Goal: Task Accomplishment & Management: Use online tool/utility

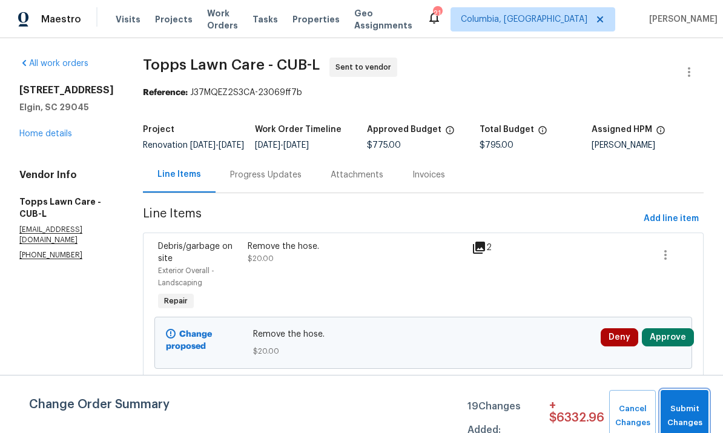
click at [689, 404] on span "Submit Changes" at bounding box center [684, 416] width 36 height 28
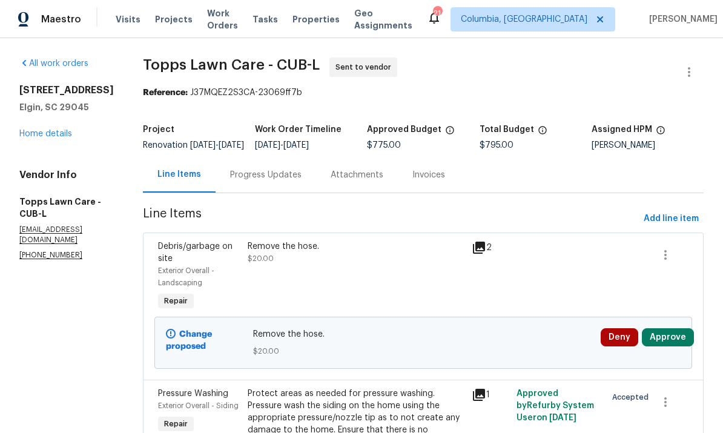
click at [45, 138] on link "Home details" at bounding box center [45, 134] width 53 height 8
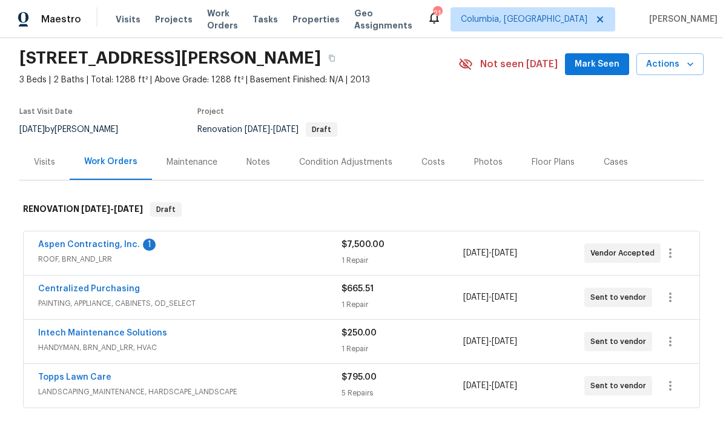
scroll to position [39, 0]
click at [63, 249] on link "Aspen Contracting, Inc." at bounding box center [89, 245] width 102 height 8
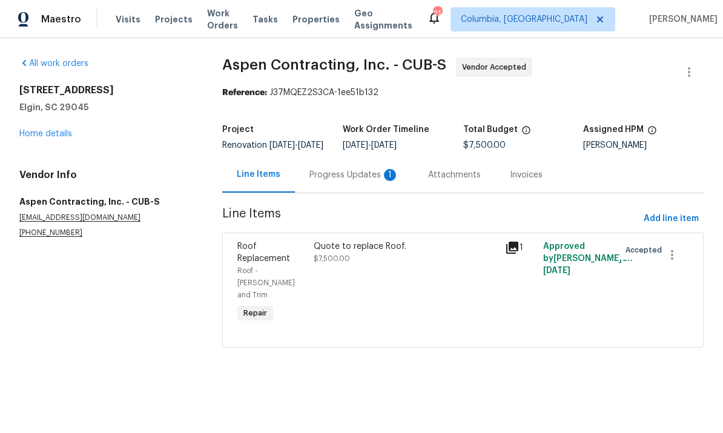
click at [330, 176] on div "Progress Updates 1" at bounding box center [354, 175] width 119 height 36
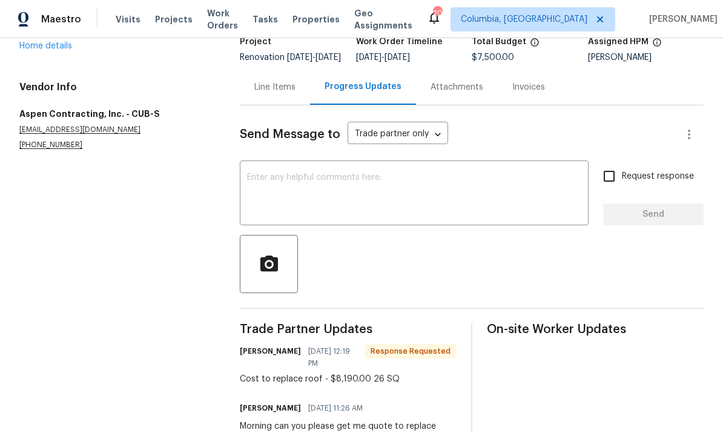
scroll to position [87, 0]
click at [270, 94] on div "Line Items" at bounding box center [274, 88] width 41 height 12
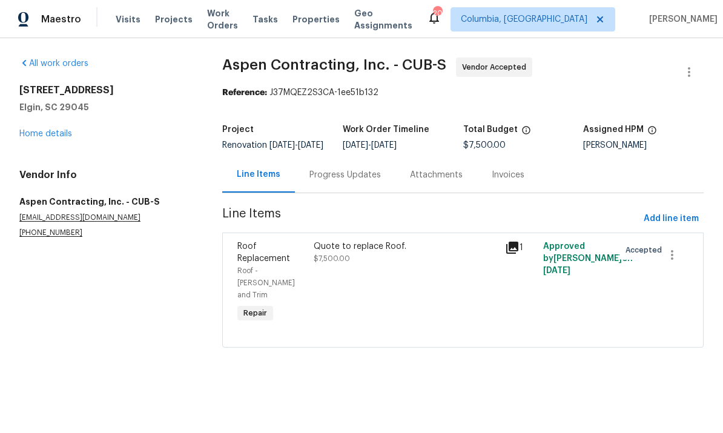
click at [402, 282] on div "Quote to replace Roof. $7,500.00" at bounding box center [405, 283] width 191 height 92
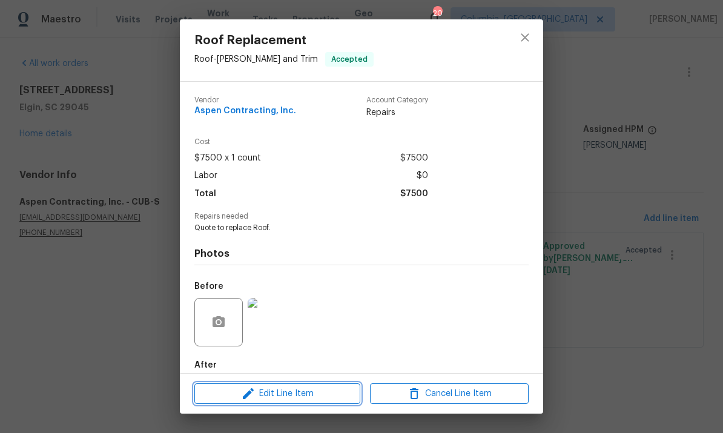
click at [290, 393] on span "Edit Line Item" at bounding box center [277, 393] width 159 height 15
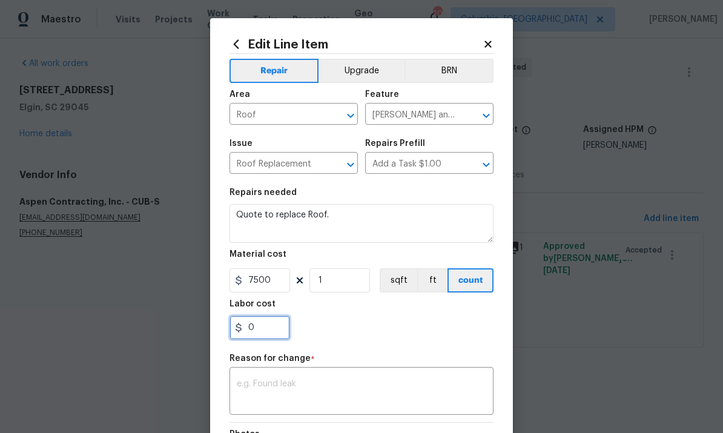
click at [264, 326] on input "0" at bounding box center [259, 327] width 61 height 24
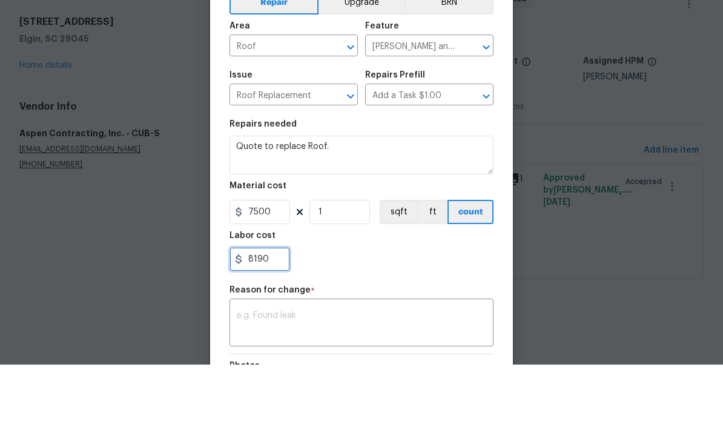
type input "8190"
click at [281, 268] on input "7500" at bounding box center [259, 280] width 61 height 24
type input "0"
click at [320, 379] on textarea at bounding box center [361, 391] width 249 height 25
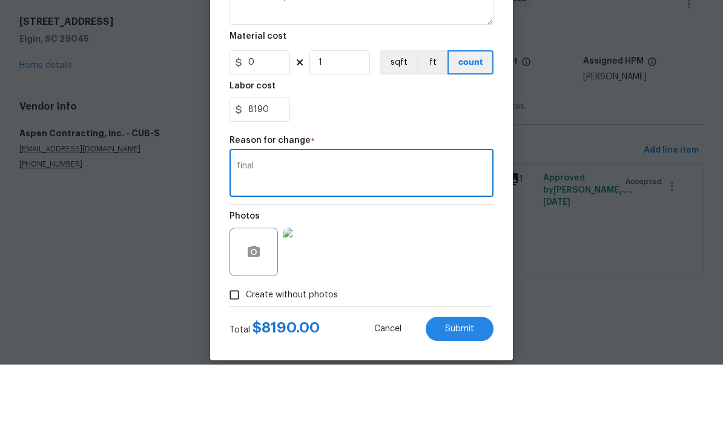
scroll to position [151, 0]
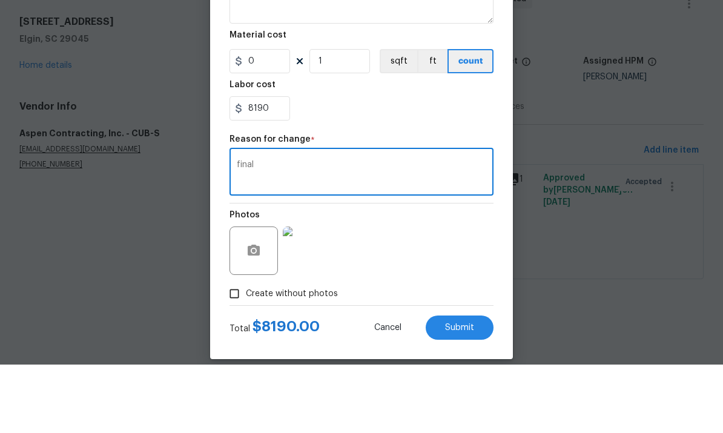
type textarea "final"
click at [467, 392] on span "Submit" at bounding box center [459, 396] width 29 height 9
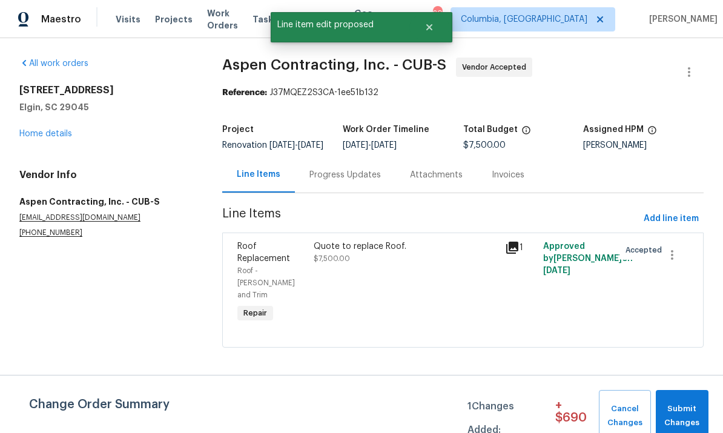
scroll to position [0, 0]
click at [688, 425] on span "Submit Changes" at bounding box center [681, 416] width 41 height 28
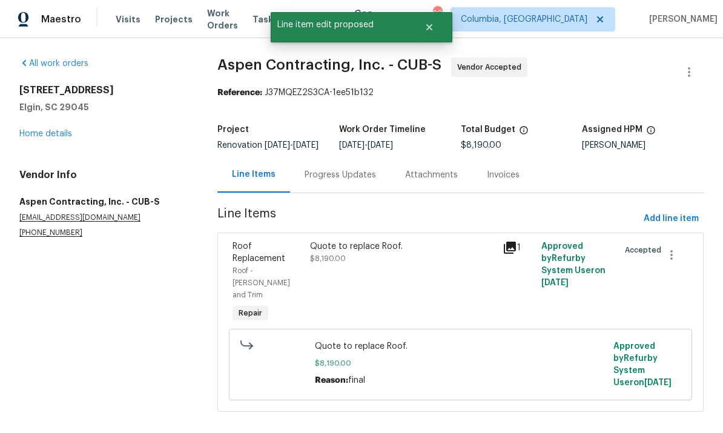
click at [348, 181] on div "Progress Updates" at bounding box center [339, 175] width 71 height 12
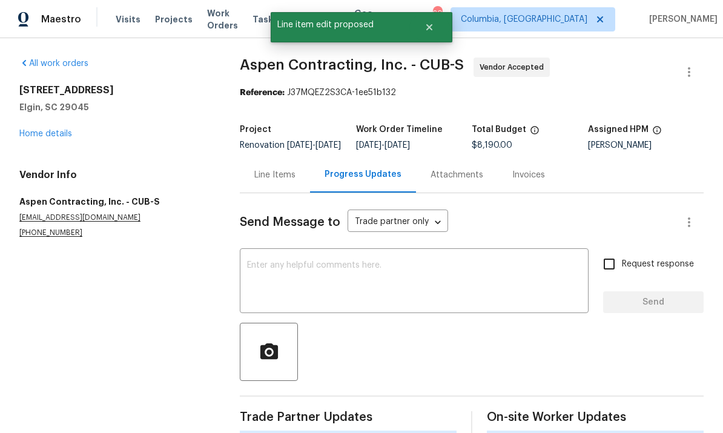
click at [331, 291] on textarea at bounding box center [414, 282] width 334 height 42
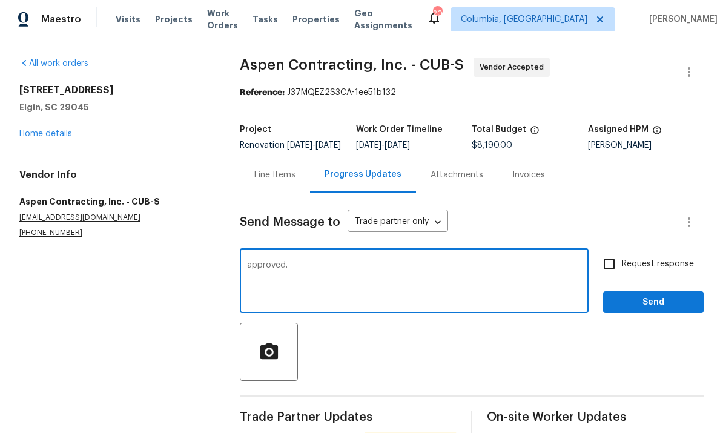
type textarea "approved."
click at [641, 310] on span "Send" at bounding box center [652, 302] width 81 height 15
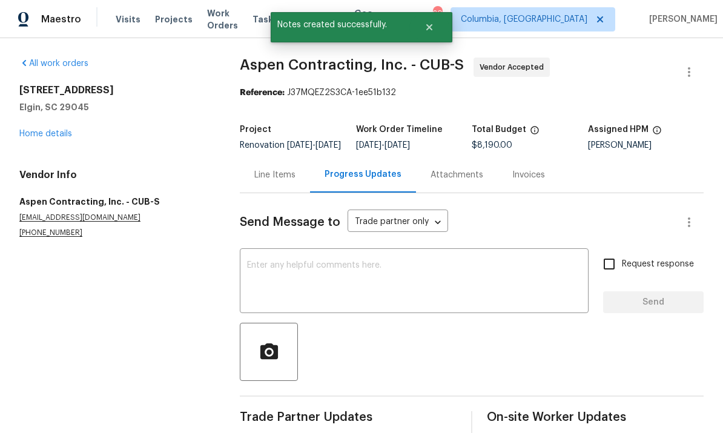
click at [37, 136] on link "Home details" at bounding box center [45, 134] width 53 height 8
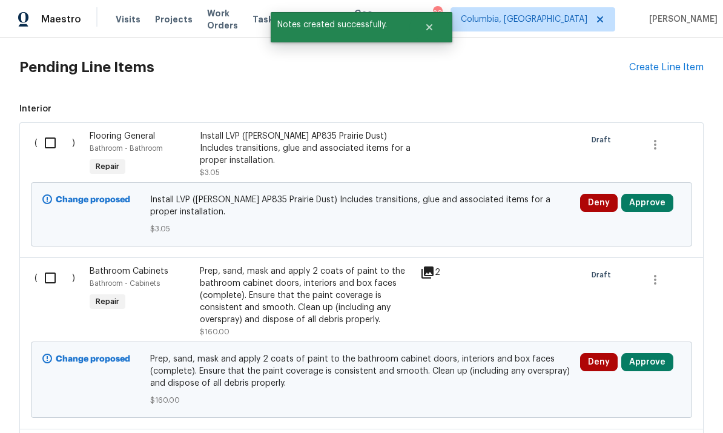
scroll to position [450, 0]
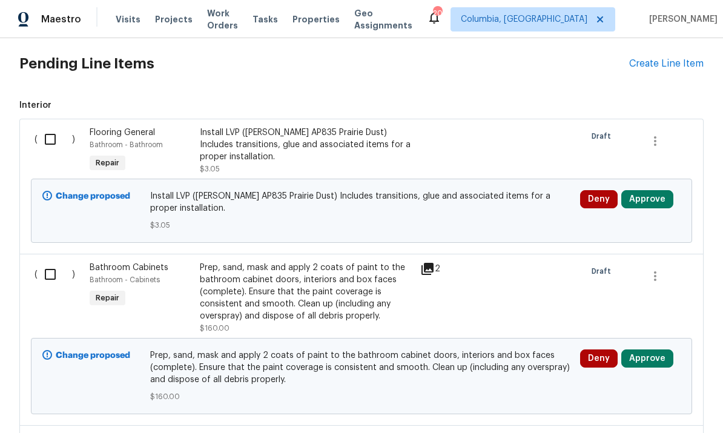
click at [49, 277] on input "checkbox" at bounding box center [55, 273] width 34 height 25
checkbox input "true"
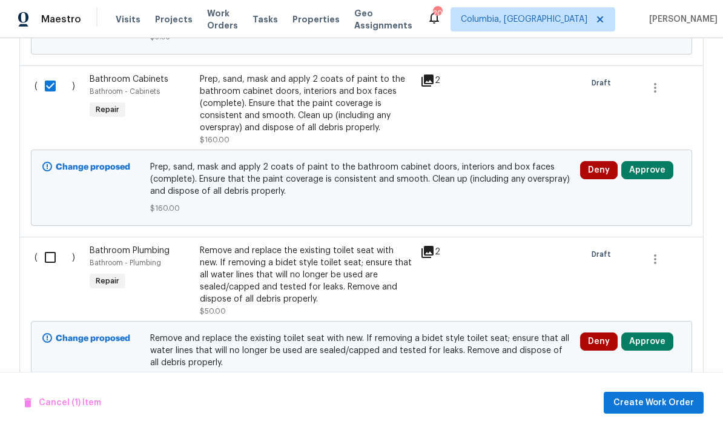
click at [45, 258] on input "checkbox" at bounding box center [55, 256] width 34 height 25
checkbox input "true"
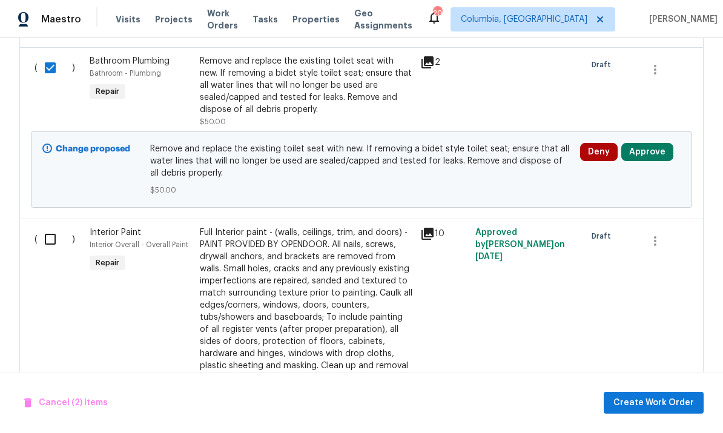
click at [45, 251] on input "checkbox" at bounding box center [55, 238] width 34 height 25
checkbox input "true"
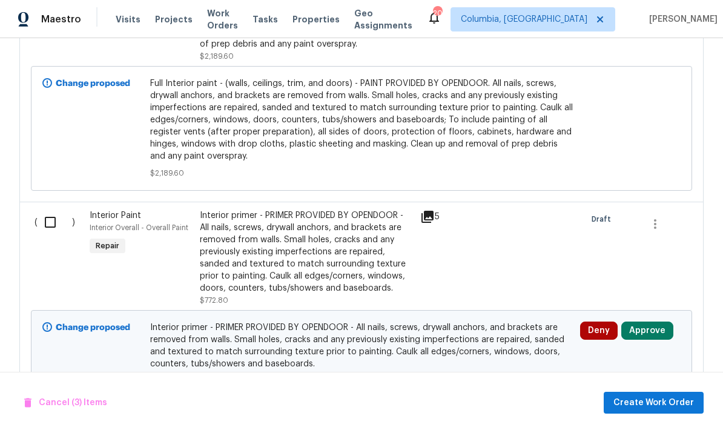
click at [45, 229] on input "checkbox" at bounding box center [55, 221] width 34 height 25
checkbox input "true"
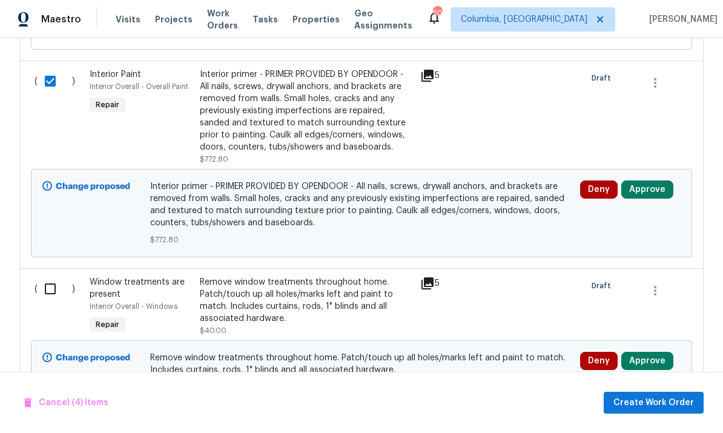
scroll to position [1319, 0]
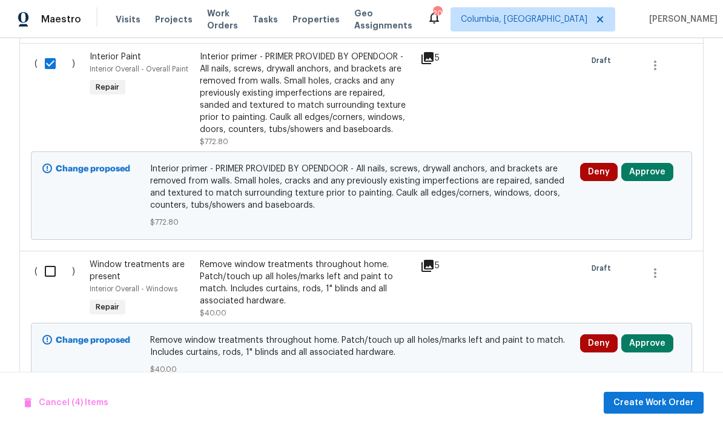
click at [47, 280] on input "checkbox" at bounding box center [55, 270] width 34 height 25
checkbox input "true"
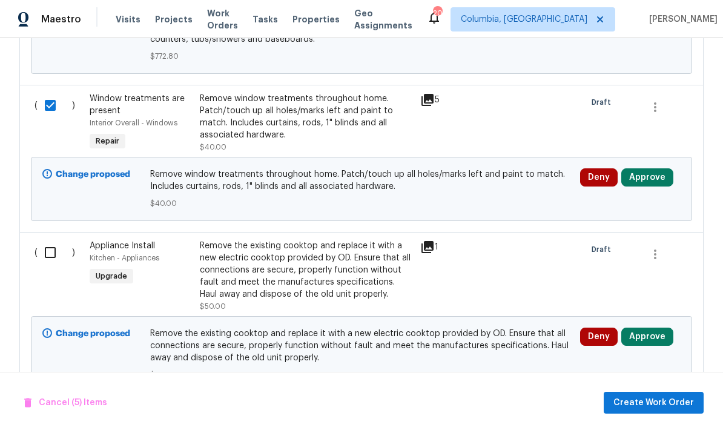
click at [44, 263] on input "checkbox" at bounding box center [55, 252] width 34 height 25
checkbox input "true"
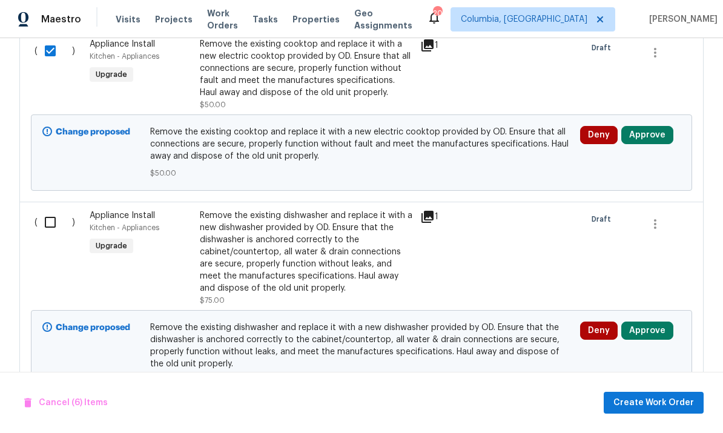
click at [38, 235] on input "checkbox" at bounding box center [55, 221] width 34 height 25
checkbox input "true"
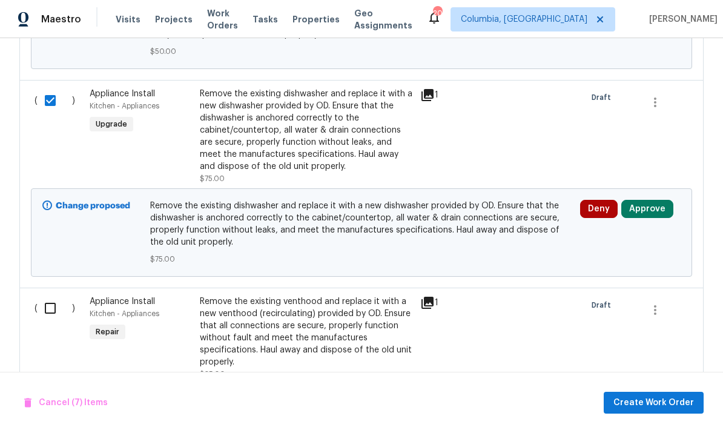
click at [45, 318] on input "checkbox" at bounding box center [55, 307] width 34 height 25
checkbox input "true"
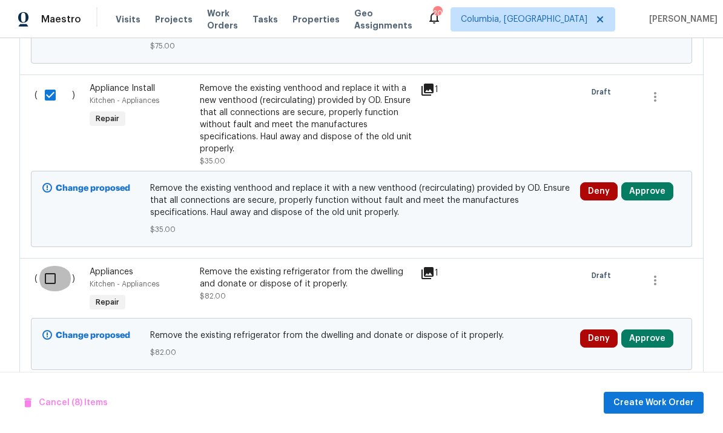
click at [41, 290] on input "checkbox" at bounding box center [55, 278] width 34 height 25
checkbox input "true"
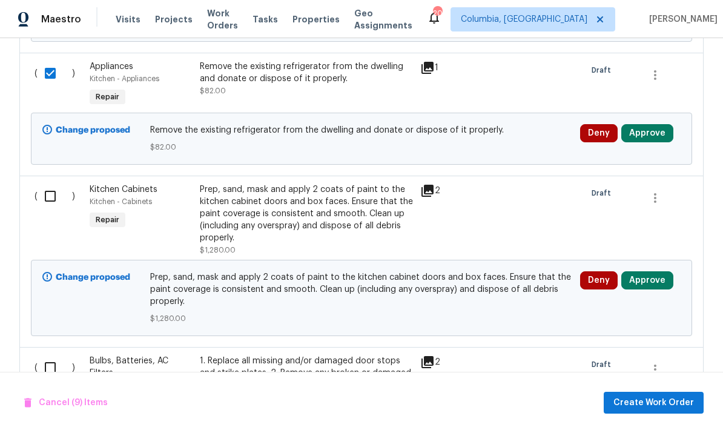
click at [43, 209] on input "checkbox" at bounding box center [55, 195] width 34 height 25
checkbox input "true"
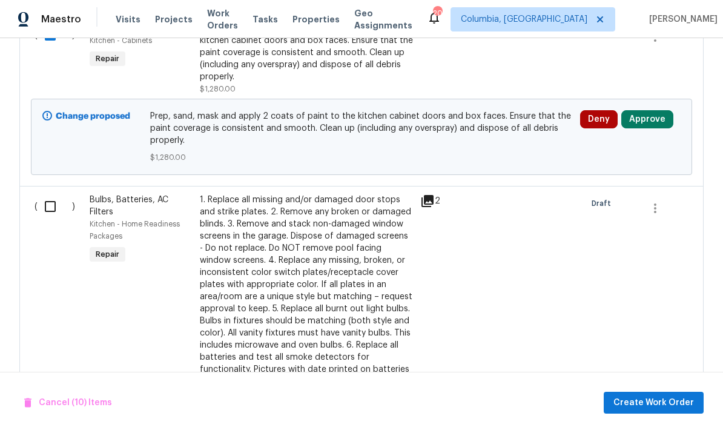
click at [40, 219] on input "checkbox" at bounding box center [55, 206] width 34 height 25
checkbox input "true"
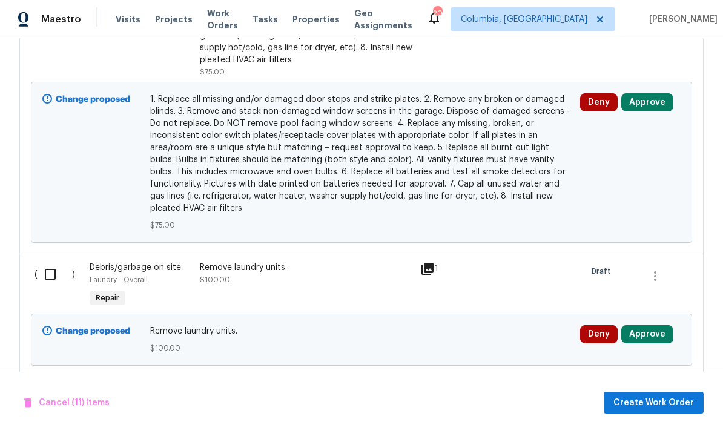
scroll to position [2834, 0]
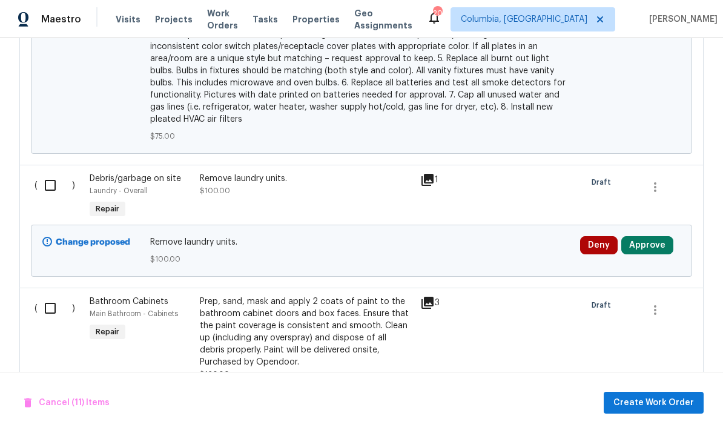
click at [45, 197] on input "checkbox" at bounding box center [55, 184] width 34 height 25
checkbox input "true"
click at [41, 313] on input "checkbox" at bounding box center [55, 307] width 34 height 25
checkbox input "true"
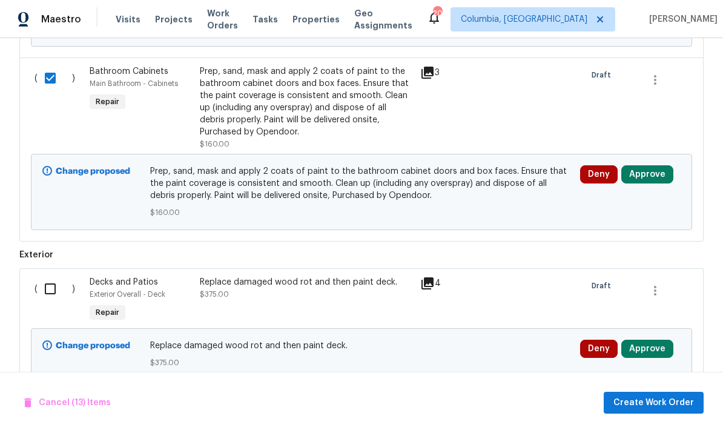
click at [44, 301] on input "checkbox" at bounding box center [55, 288] width 34 height 25
checkbox input "true"
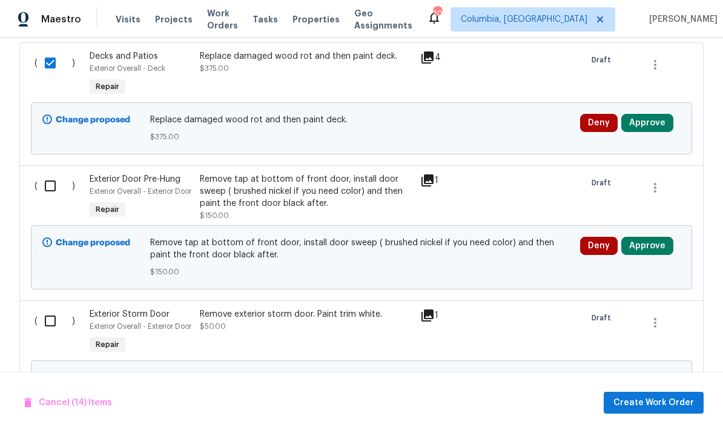
scroll to position [3289, 0]
click at [48, 199] on input "checkbox" at bounding box center [55, 186] width 34 height 25
checkbox input "true"
click at [45, 334] on input "checkbox" at bounding box center [55, 321] width 34 height 25
checkbox input "true"
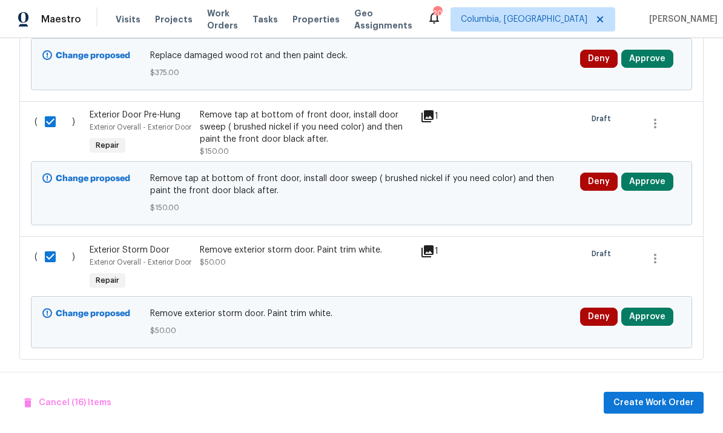
scroll to position [3353, 0]
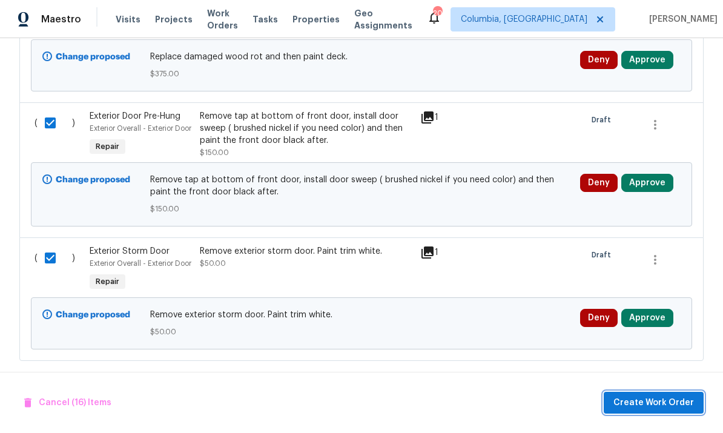
click at [648, 411] on button "Create Work Order" at bounding box center [653, 403] width 100 height 22
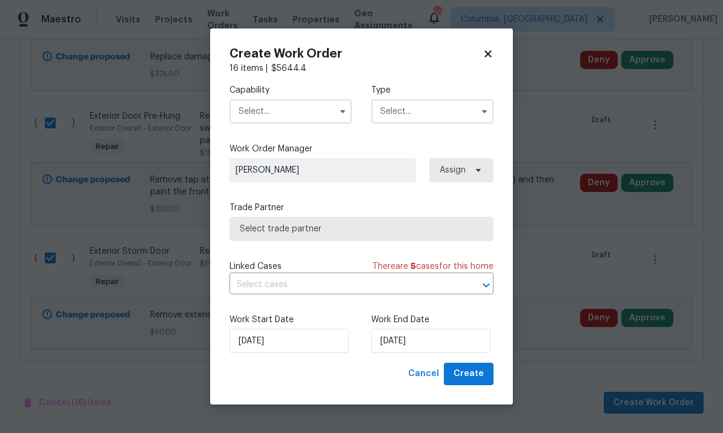
checkbox input "false"
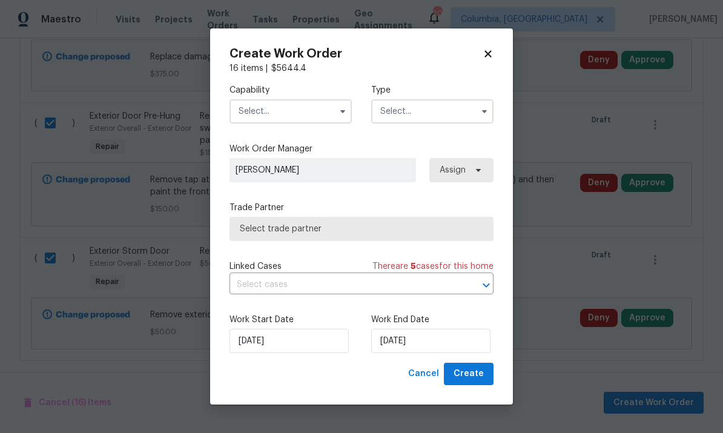
checkbox input "false"
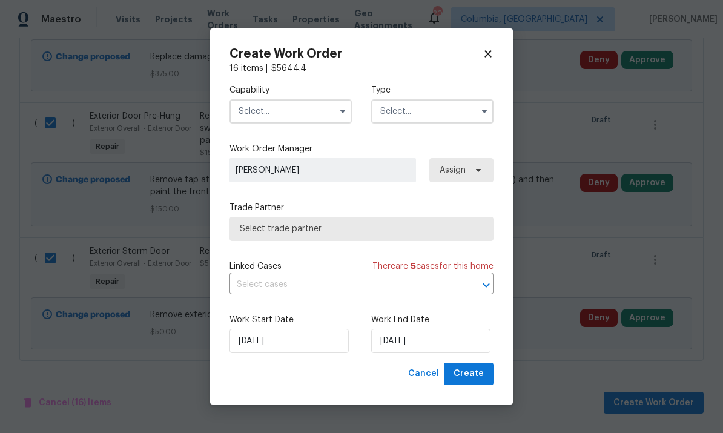
checkbox input "false"
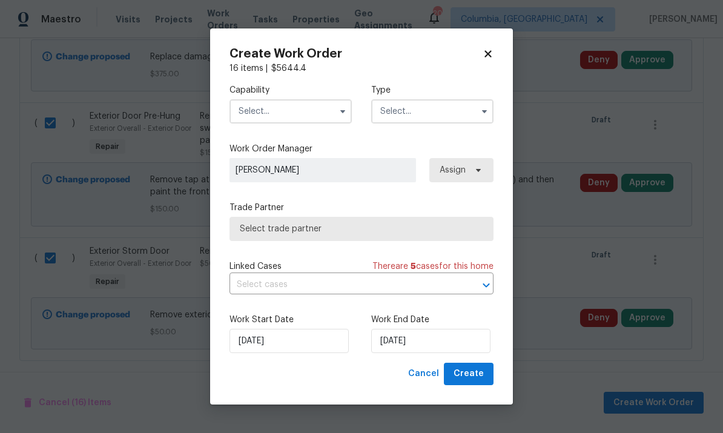
checkbox input "false"
click at [283, 118] on input "text" at bounding box center [290, 111] width 122 height 24
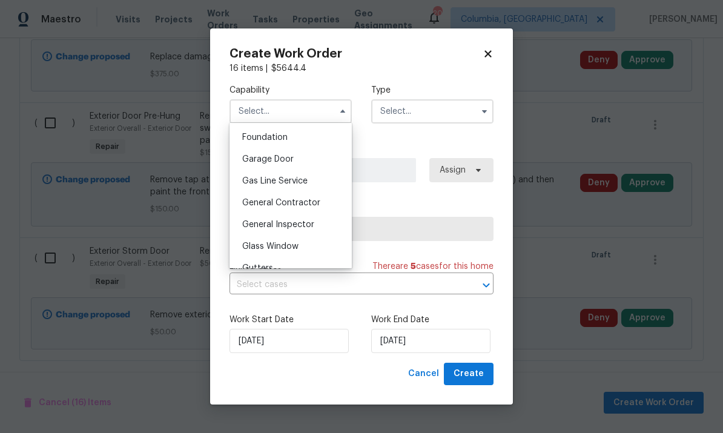
scroll to position [513, 0]
click at [316, 209] on div "General Contractor" at bounding box center [290, 202] width 116 height 22
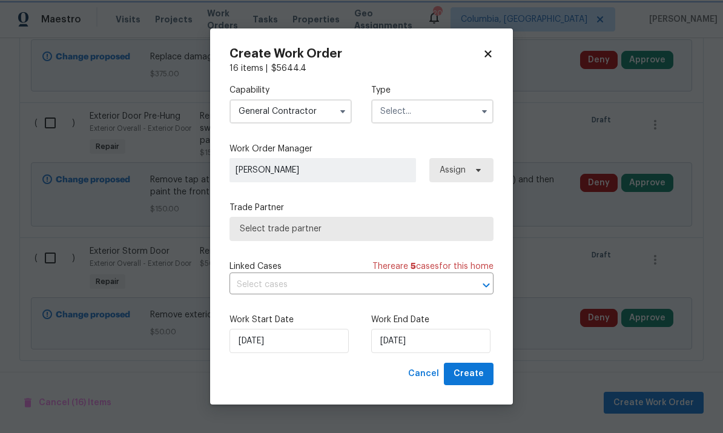
type input "General Contractor"
click at [419, 116] on input "text" at bounding box center [432, 111] width 122 height 24
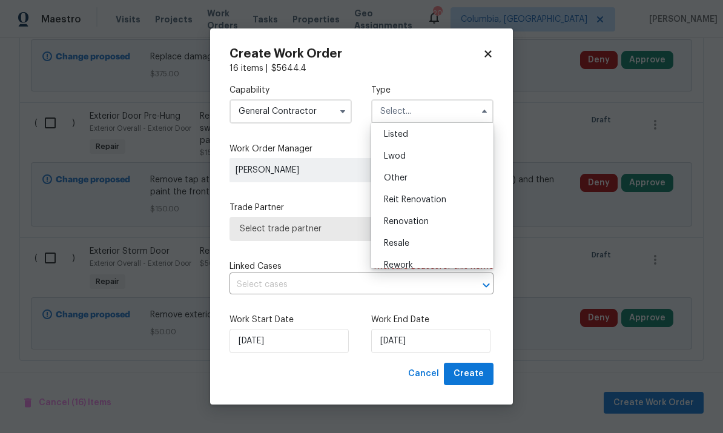
scroll to position [113, 0]
click at [439, 229] on div "Renovation" at bounding box center [432, 220] width 116 height 22
type input "Renovation"
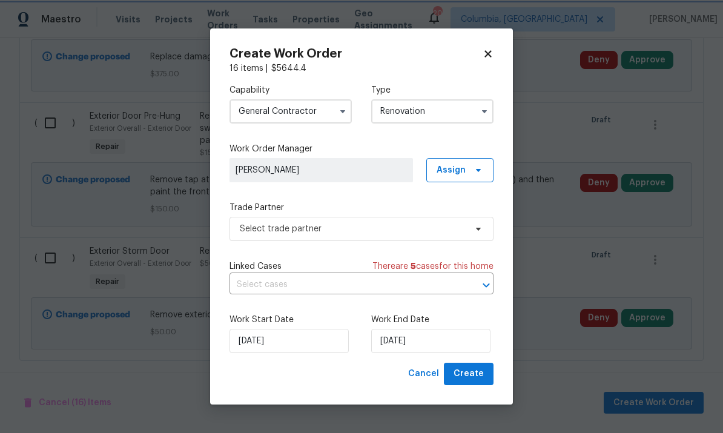
scroll to position [0, 0]
click at [414, 233] on span "Select trade partner" at bounding box center [353, 229] width 226 height 12
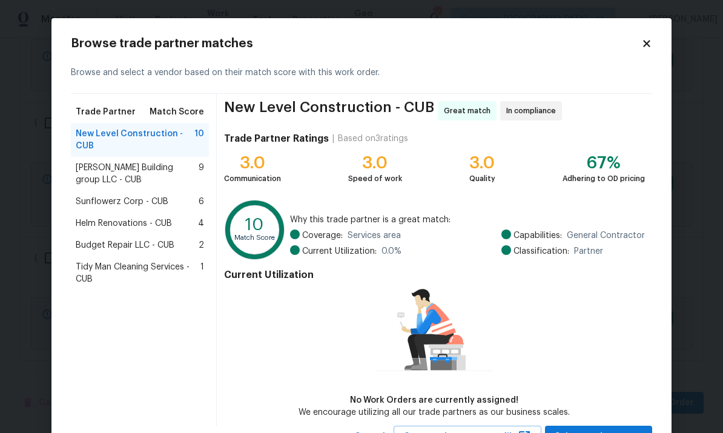
click at [157, 218] on span "Helm Renovations - CUB" at bounding box center [124, 223] width 96 height 12
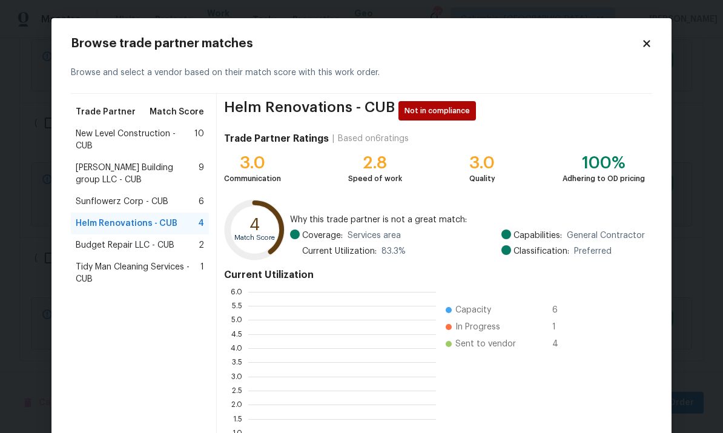
scroll to position [169, 188]
click at [146, 267] on span "Tidy Man Cleaning Services - CUB" at bounding box center [138, 273] width 125 height 24
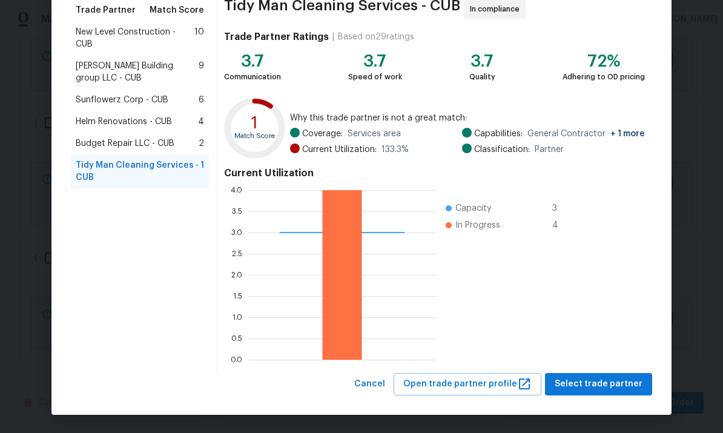
scroll to position [101, 0]
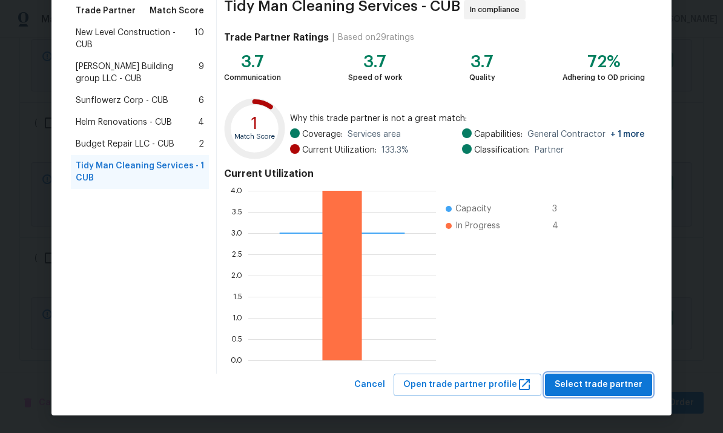
click at [614, 389] on span "Select trade partner" at bounding box center [598, 384] width 88 height 15
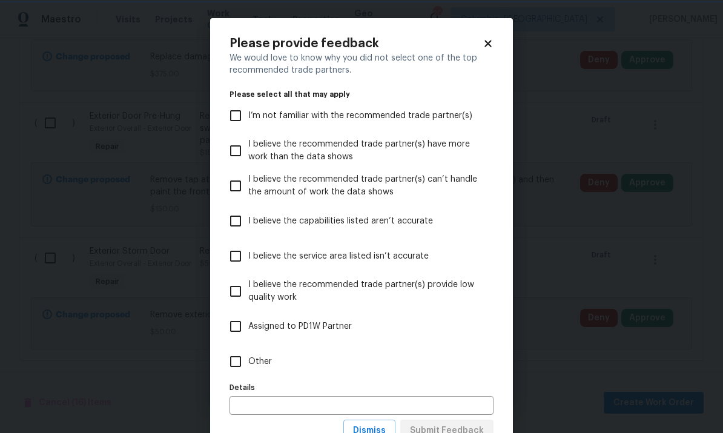
scroll to position [0, 0]
click at [231, 365] on input "Other" at bounding box center [235, 361] width 25 height 25
checkbox input "true"
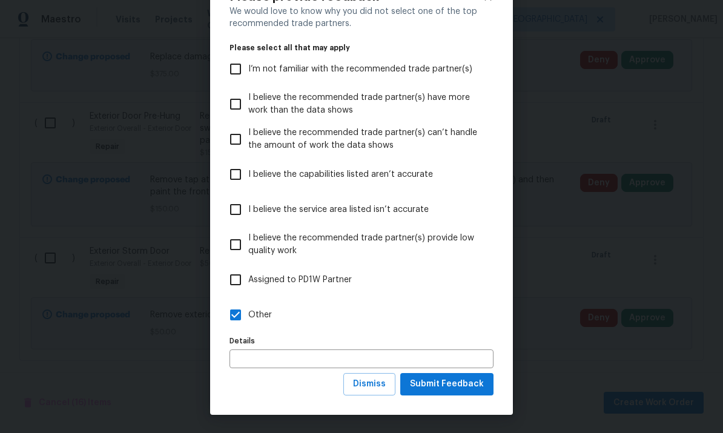
scroll to position [47, 0]
click at [458, 387] on span "Submit Feedback" at bounding box center [447, 383] width 74 height 15
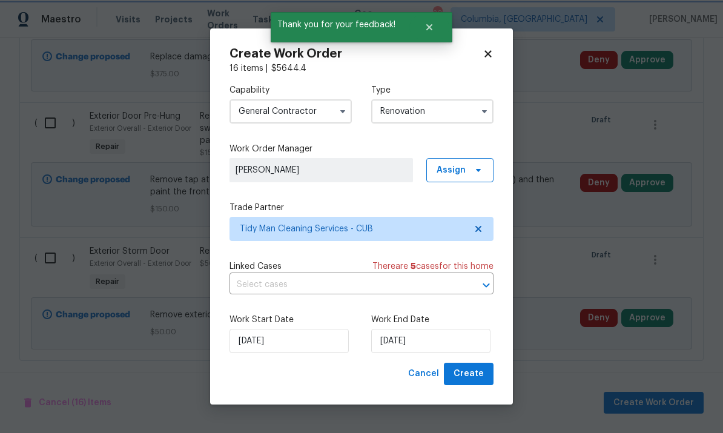
scroll to position [0, 0]
click at [460, 345] on input "[DATE]" at bounding box center [430, 341] width 119 height 24
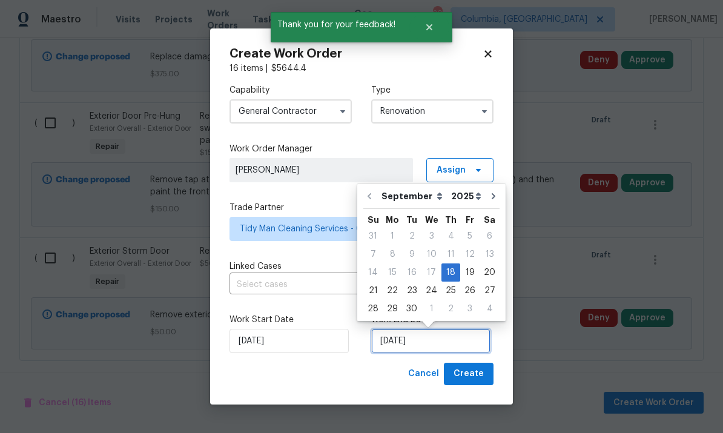
scroll to position [45, 0]
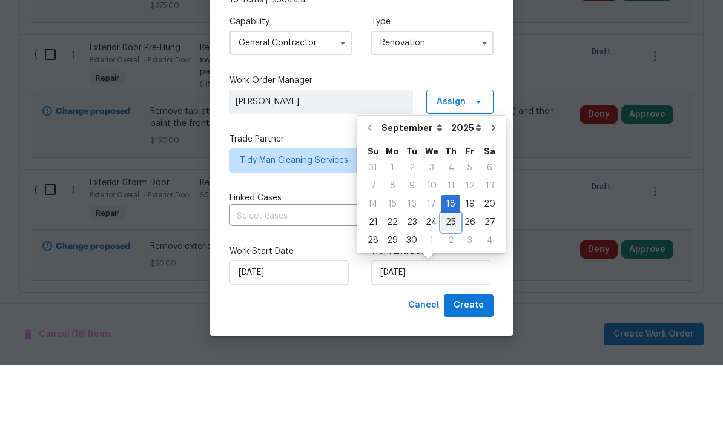
click at [448, 282] on div "25" at bounding box center [450, 290] width 19 height 17
type input "[DATE]"
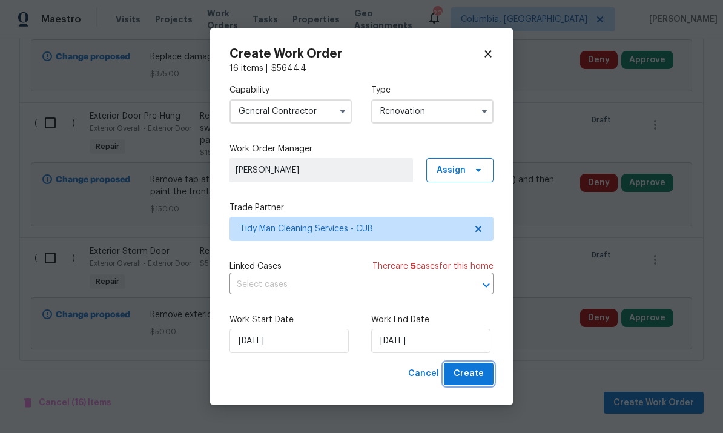
click at [467, 366] on button "Create" at bounding box center [469, 373] width 50 height 22
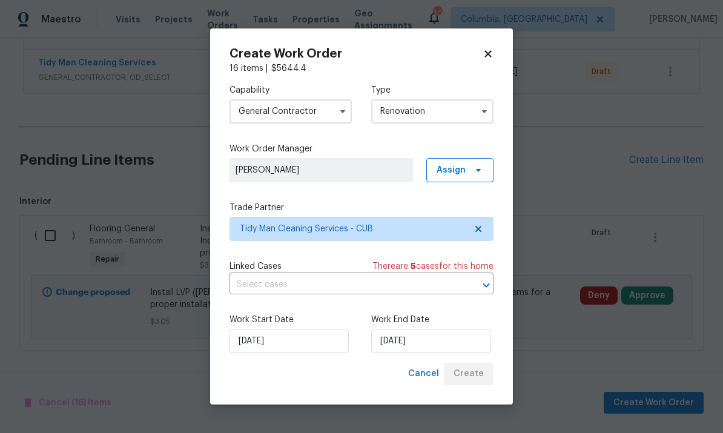
scroll to position [209, 0]
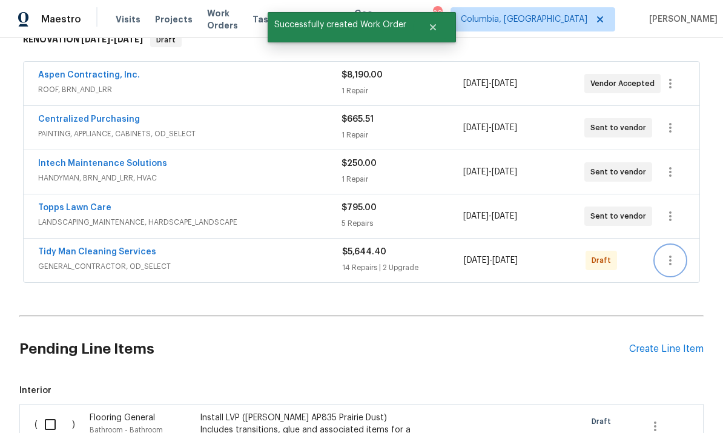
click at [671, 255] on icon "button" at bounding box center [670, 260] width 2 height 10
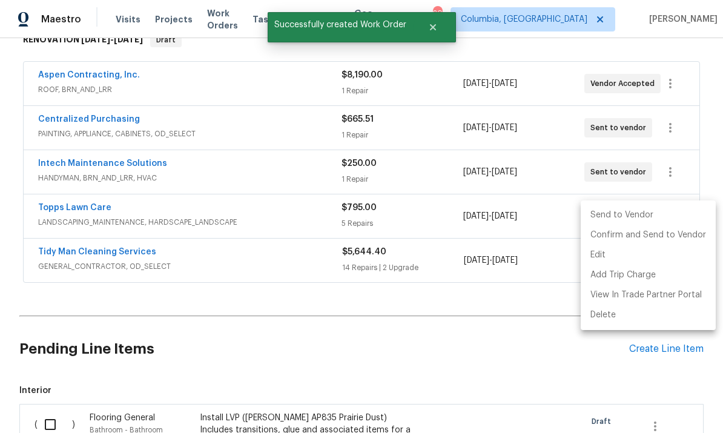
click at [631, 221] on li "Send to Vendor" at bounding box center [647, 215] width 135 height 20
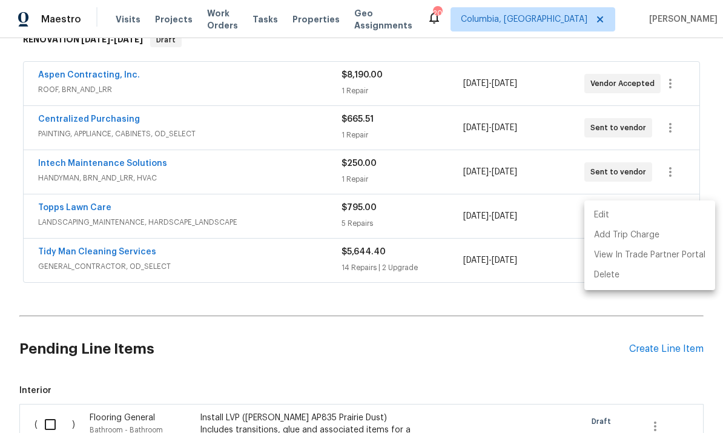
click at [389, 316] on div at bounding box center [361, 216] width 723 height 433
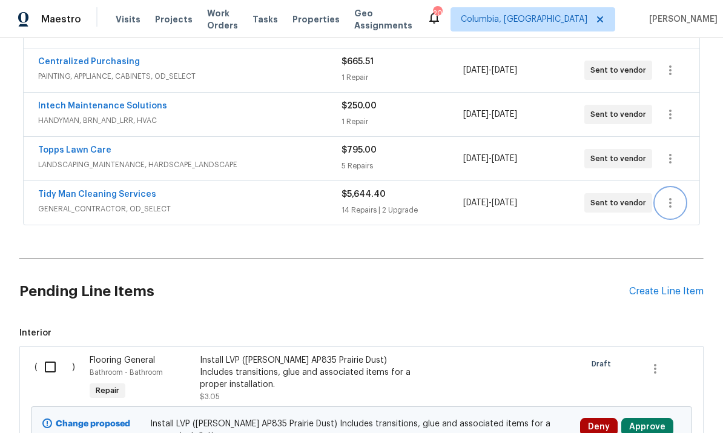
scroll to position [266, 0]
click at [47, 355] on input "checkbox" at bounding box center [55, 367] width 34 height 25
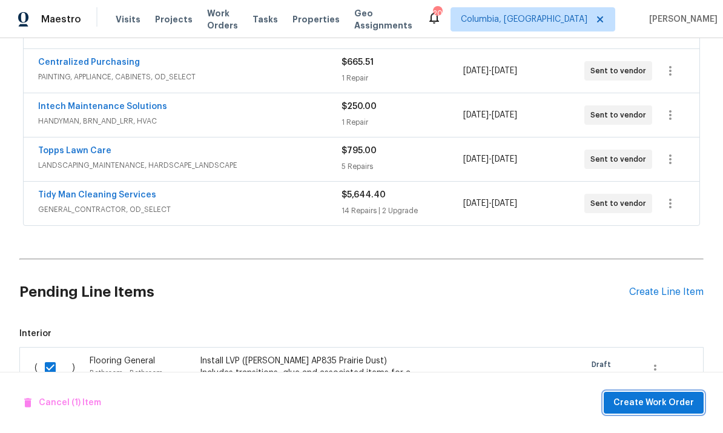
click at [649, 396] on span "Create Work Order" at bounding box center [653, 402] width 80 height 15
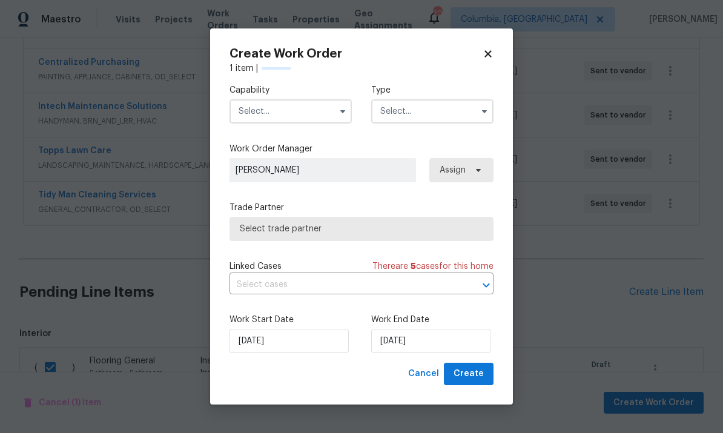
checkbox input "false"
click at [302, 102] on input "text" at bounding box center [290, 111] width 122 height 24
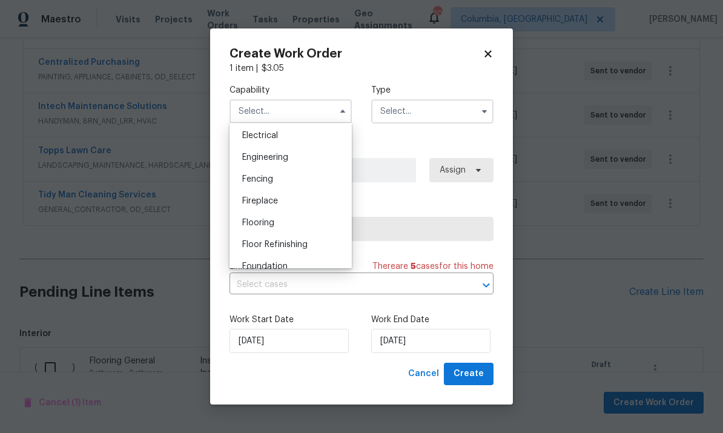
scroll to position [389, 0]
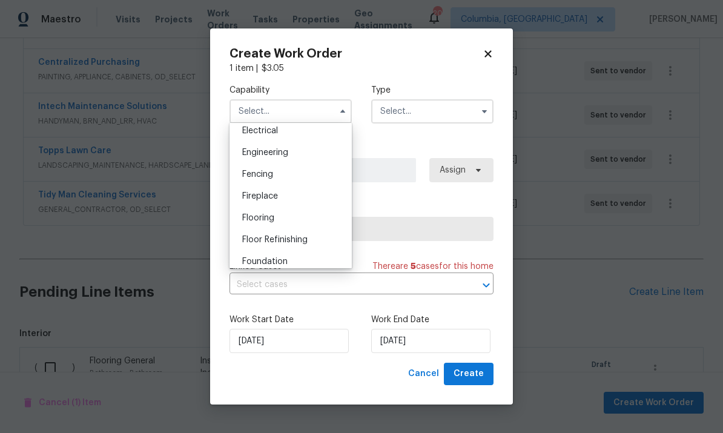
click at [296, 223] on div "Flooring" at bounding box center [290, 218] width 116 height 22
type input "Flooring"
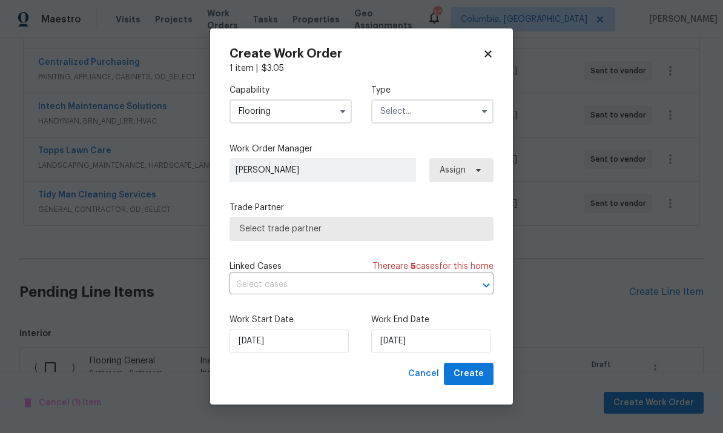
click at [438, 122] on input "text" at bounding box center [432, 111] width 122 height 24
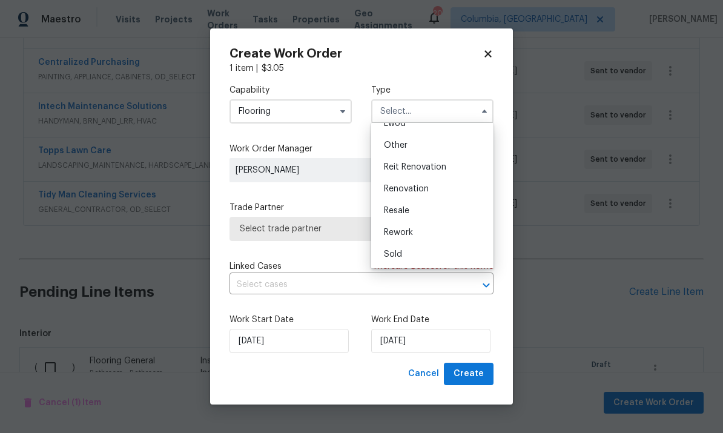
scroll to position [144, 0]
click at [439, 197] on div "Renovation" at bounding box center [432, 189] width 116 height 22
type input "Renovation"
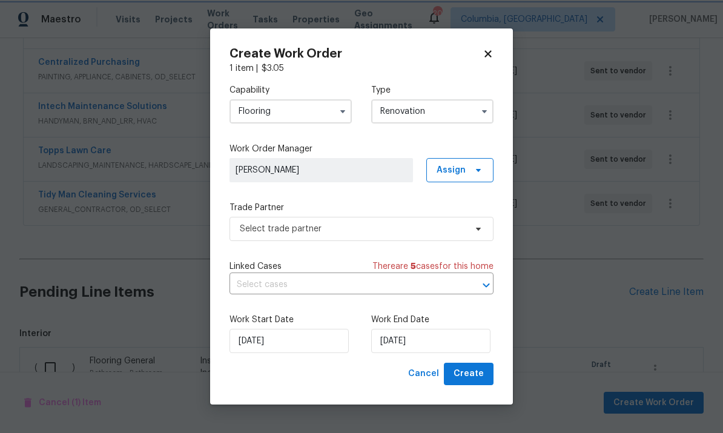
scroll to position [0, 0]
click at [434, 223] on span "Select trade partner" at bounding box center [353, 229] width 226 height 12
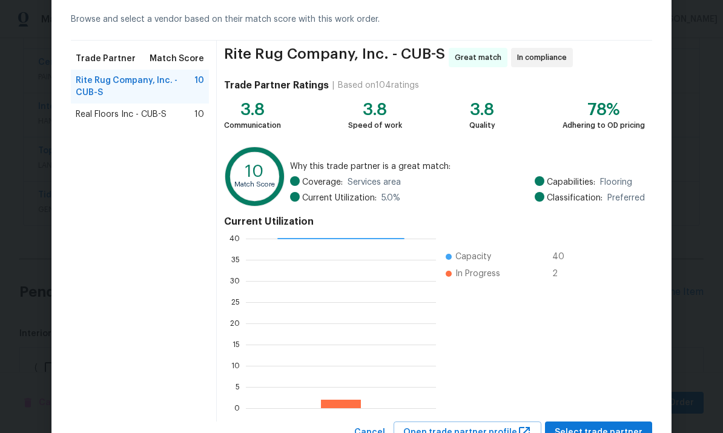
scroll to position [78, 0]
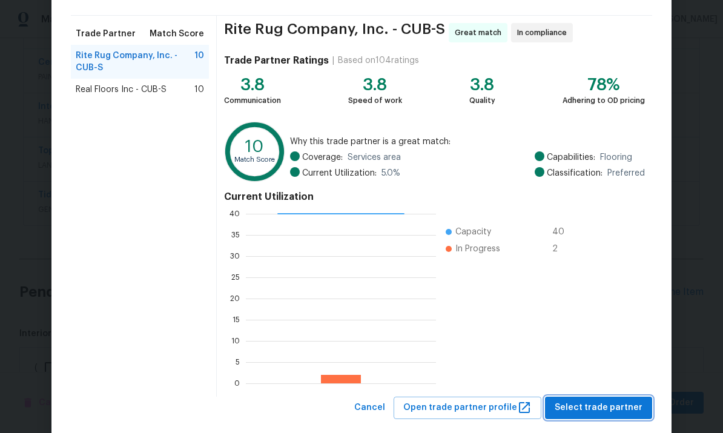
click at [591, 411] on span "Select trade partner" at bounding box center [598, 407] width 88 height 15
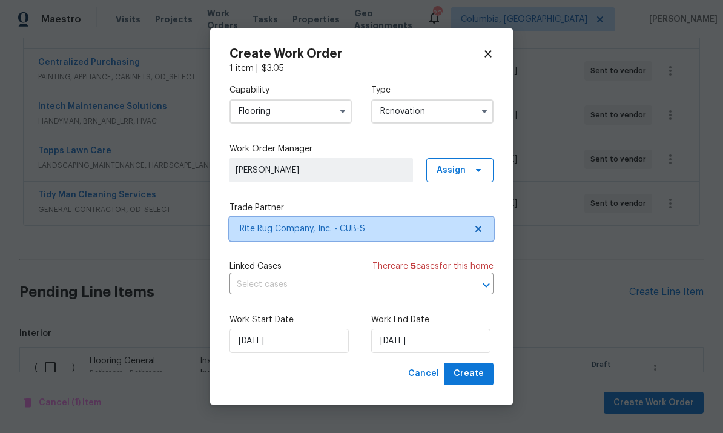
scroll to position [0, 0]
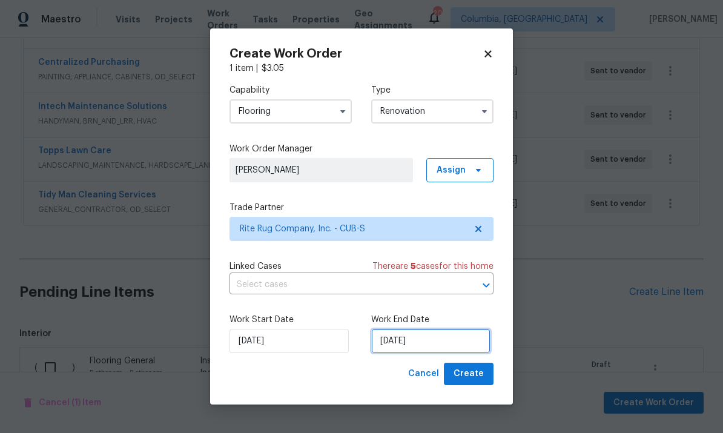
click at [443, 330] on input "[DATE]" at bounding box center [430, 341] width 119 height 24
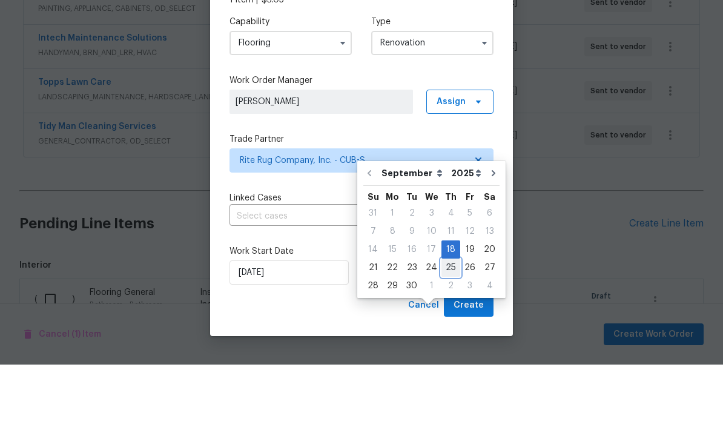
click at [446, 327] on div "25" at bounding box center [450, 335] width 19 height 17
type input "[DATE]"
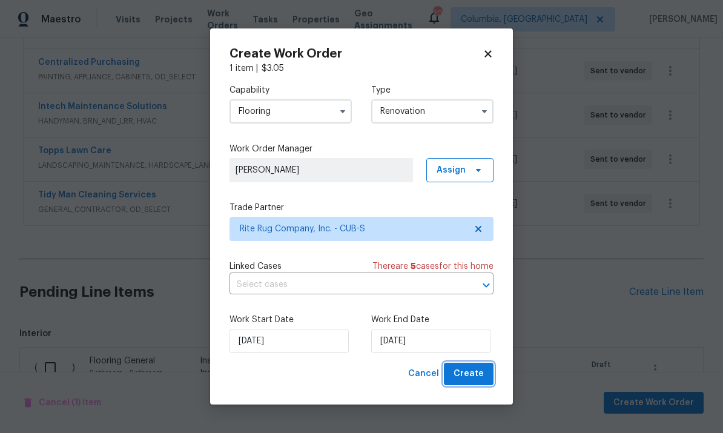
click at [473, 378] on span "Create" at bounding box center [468, 373] width 30 height 15
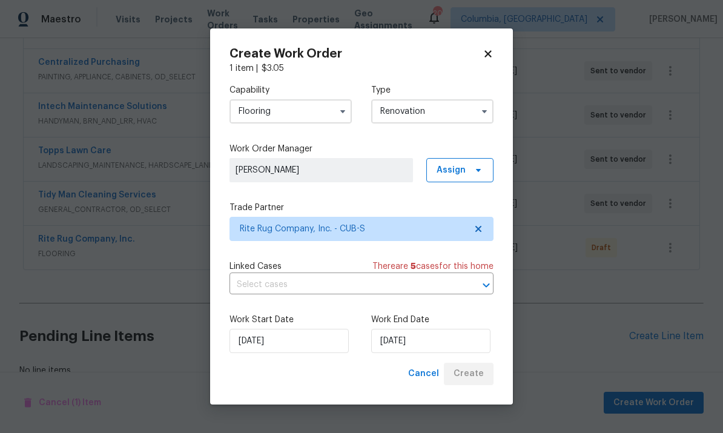
scroll to position [246, 0]
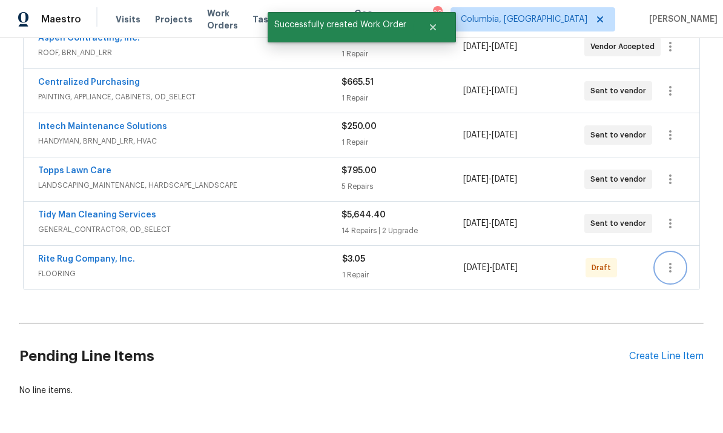
click at [659, 253] on button "button" at bounding box center [669, 267] width 29 height 29
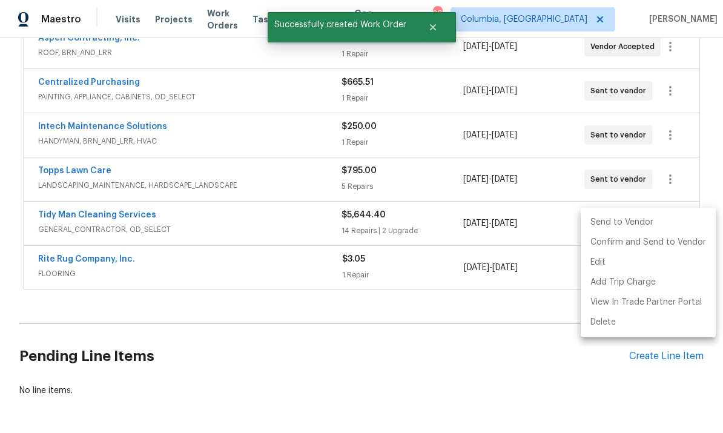
click at [111, 209] on div at bounding box center [361, 216] width 723 height 433
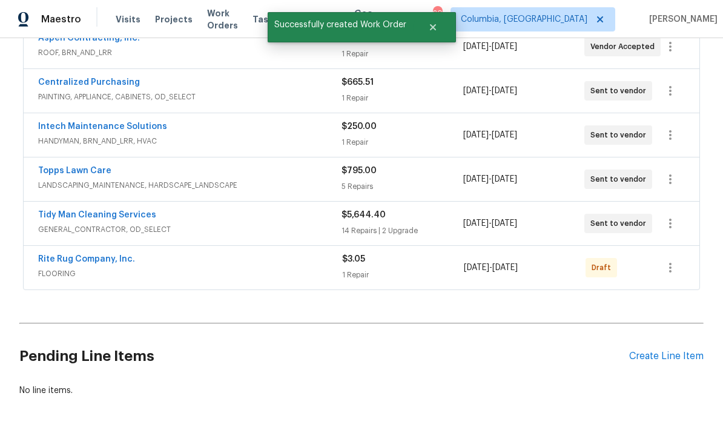
click at [89, 255] on link "Rite Rug Company, Inc." at bounding box center [86, 259] width 97 height 8
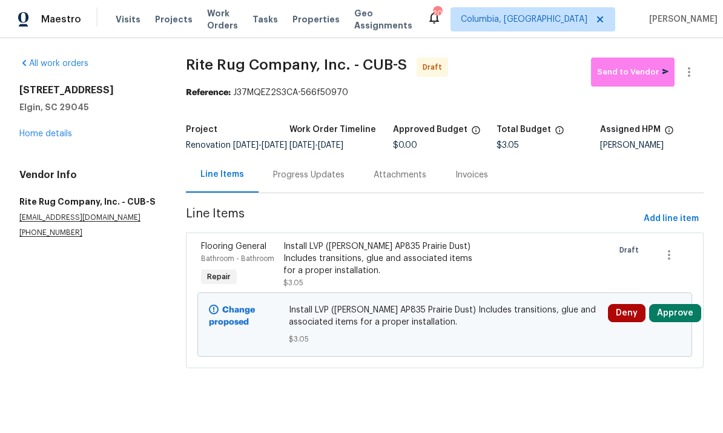
click at [389, 277] on div "Install LVP ([PERSON_NAME] AP835 Prairie Dust) Includes transitions, glue and a…" at bounding box center [382, 258] width 198 height 36
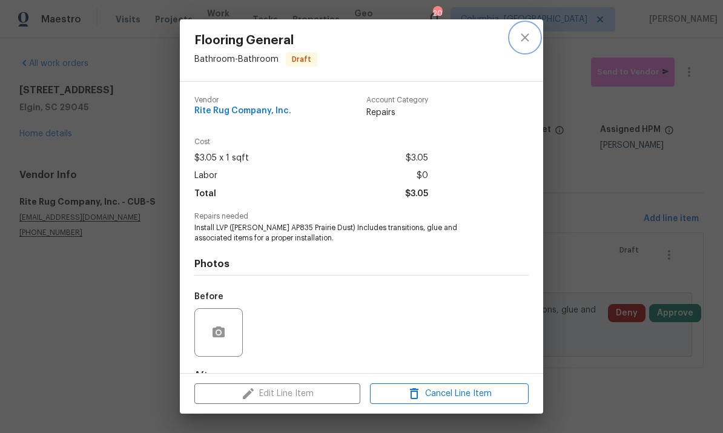
click at [528, 42] on icon "close" at bounding box center [524, 37] width 15 height 15
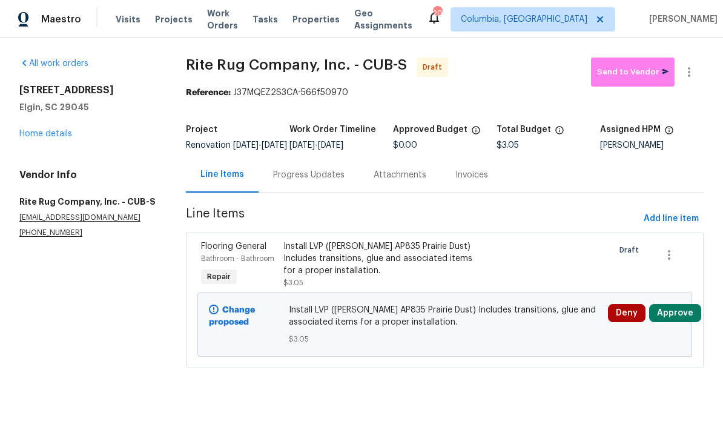
click at [678, 321] on button "Approve" at bounding box center [675, 313] width 52 height 18
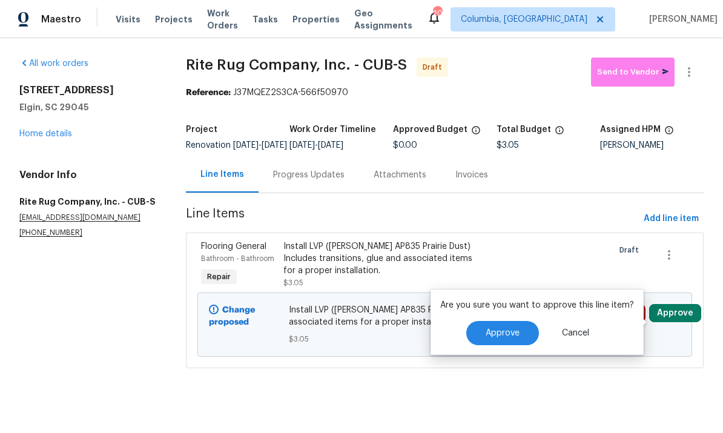
click at [502, 339] on button "Approve" at bounding box center [502, 333] width 73 height 24
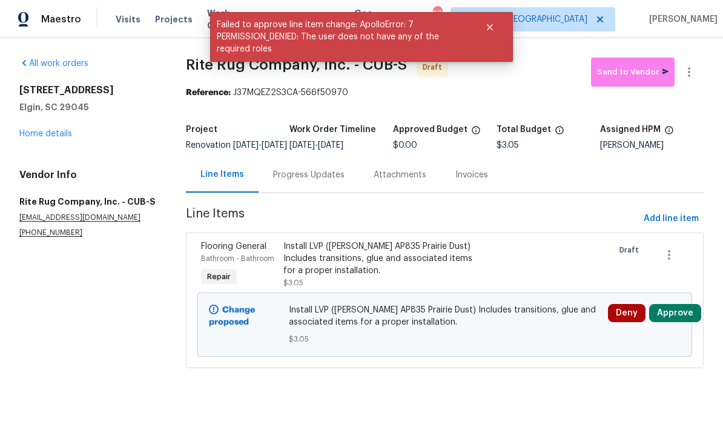
click at [467, 304] on div "Change proposed Install LVP ([PERSON_NAME] AP835 Prairie Dust) Includes transit…" at bounding box center [444, 324] width 494 height 64
click at [485, 284] on div "Install LVP ([PERSON_NAME] AP835 Prairie Dust) Includes transitions, glue and a…" at bounding box center [383, 265] width 206 height 56
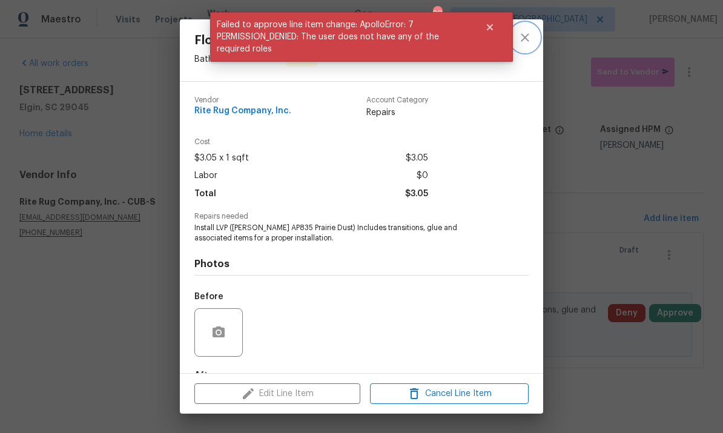
click at [524, 39] on icon "close" at bounding box center [524, 37] width 15 height 15
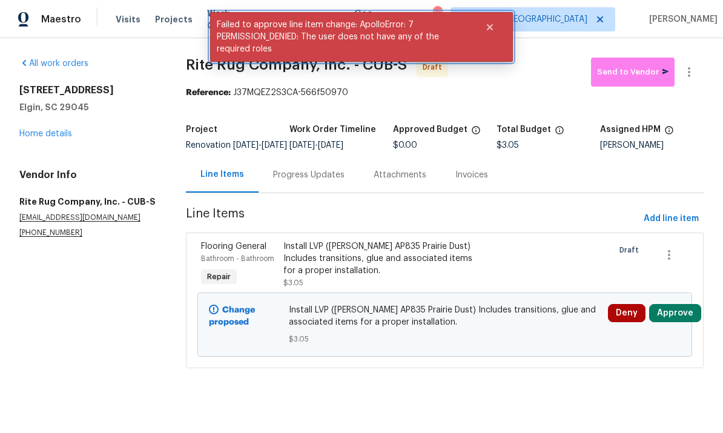
click at [490, 26] on icon "Close" at bounding box center [490, 27] width 6 height 6
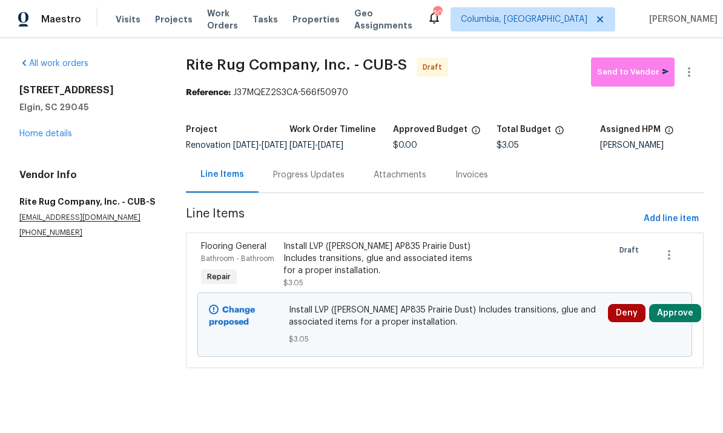
click at [370, 266] on div "Install LVP ([PERSON_NAME] AP835 Prairie Dust) Includes transitions, glue and a…" at bounding box center [382, 258] width 198 height 36
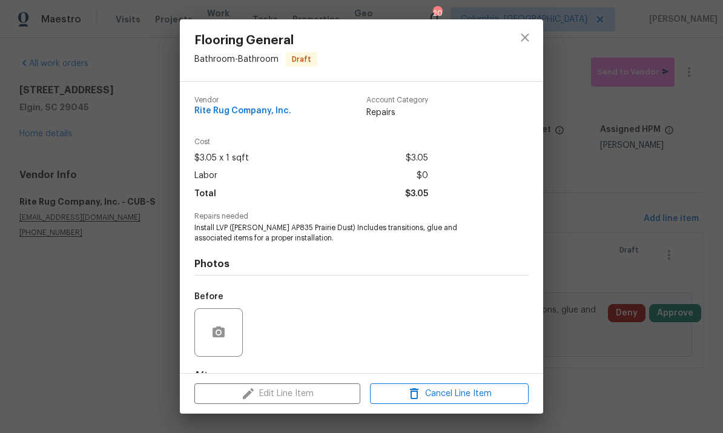
scroll to position [-1, 0]
click at [525, 39] on icon "close" at bounding box center [524, 37] width 15 height 15
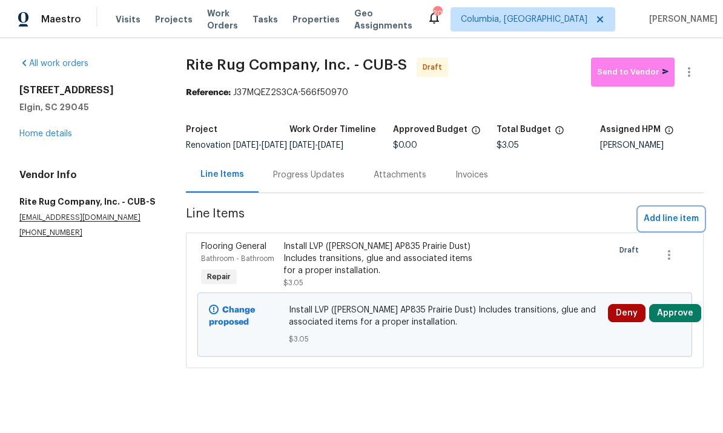
click at [683, 230] on button "Add line item" at bounding box center [670, 219] width 65 height 22
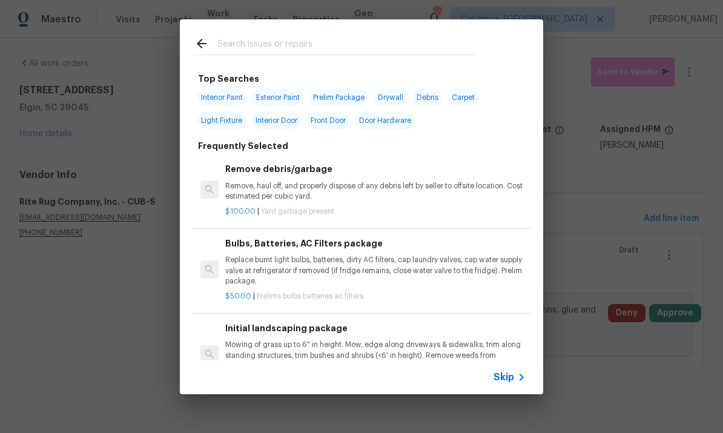
click at [302, 50] on input "text" at bounding box center [345, 45] width 257 height 18
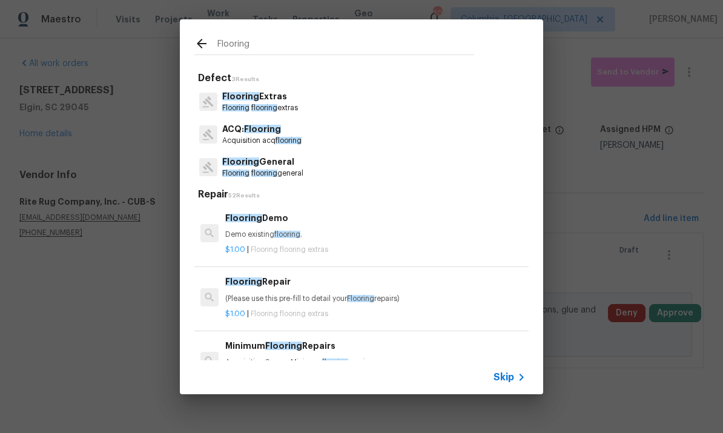
type input "Flooring"
click at [323, 170] on div "Flooring General Flooring flooring general" at bounding box center [361, 167] width 334 height 33
click at [282, 171] on p "Flooring flooring general" at bounding box center [262, 173] width 81 height 10
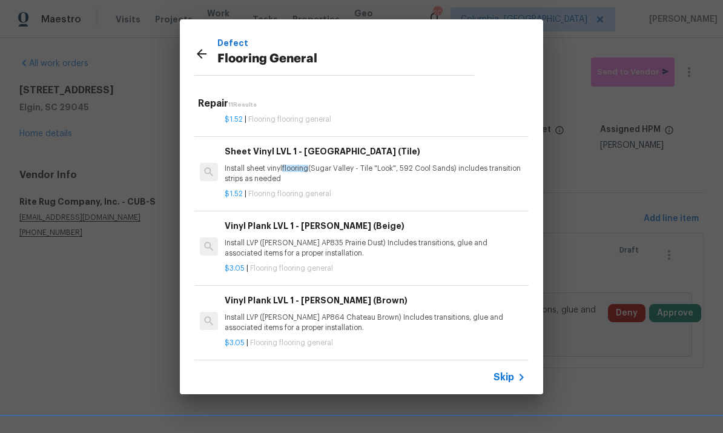
scroll to position [126, 2]
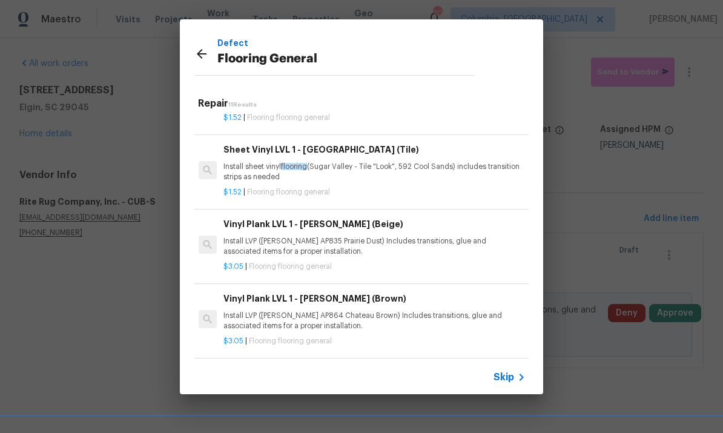
click at [410, 238] on p "Install LVP ([PERSON_NAME] AP835 Prairie Dust) Includes transitions, glue and a…" at bounding box center [373, 246] width 300 height 21
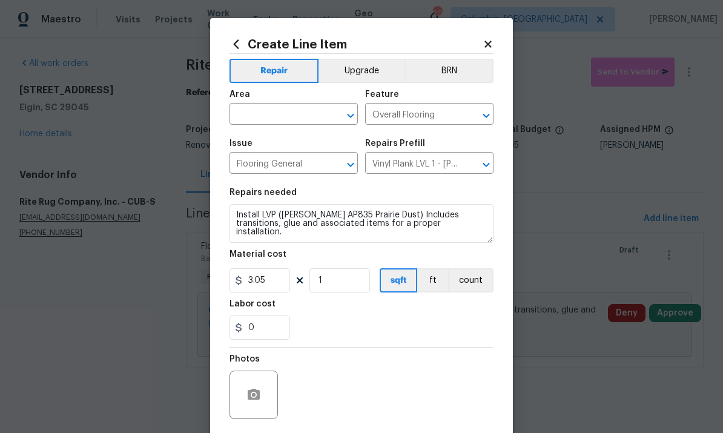
click at [277, 125] on input "text" at bounding box center [276, 115] width 94 height 19
click at [318, 166] on li "Interior Overall" at bounding box center [293, 163] width 128 height 20
type input "Interior Overall"
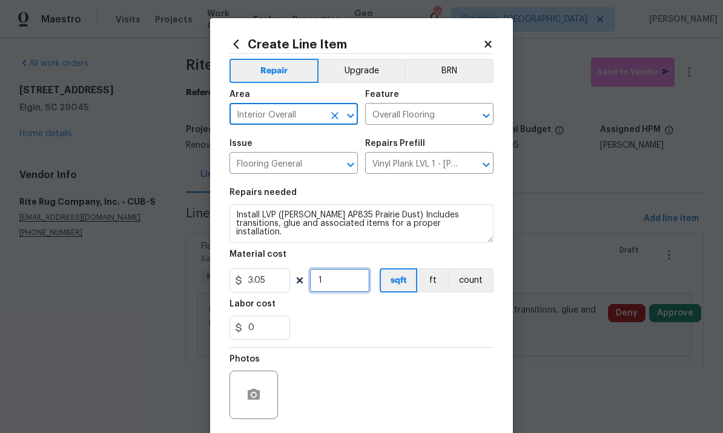
click at [341, 282] on input "1" at bounding box center [339, 280] width 61 height 24
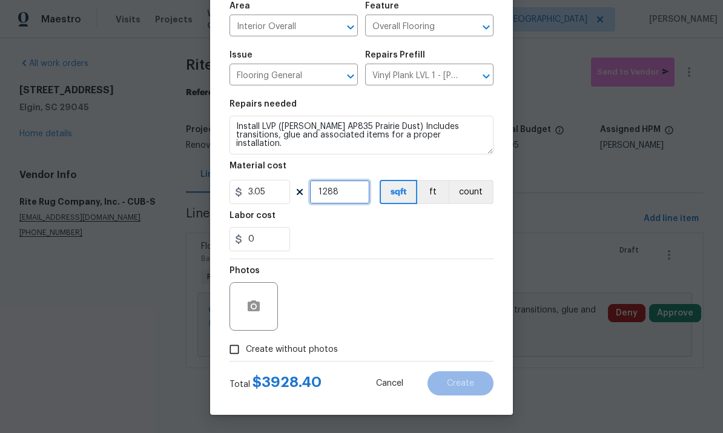
scroll to position [91, 0]
type input "1288"
click at [243, 351] on input "Create without photos" at bounding box center [234, 349] width 23 height 23
checkbox input "true"
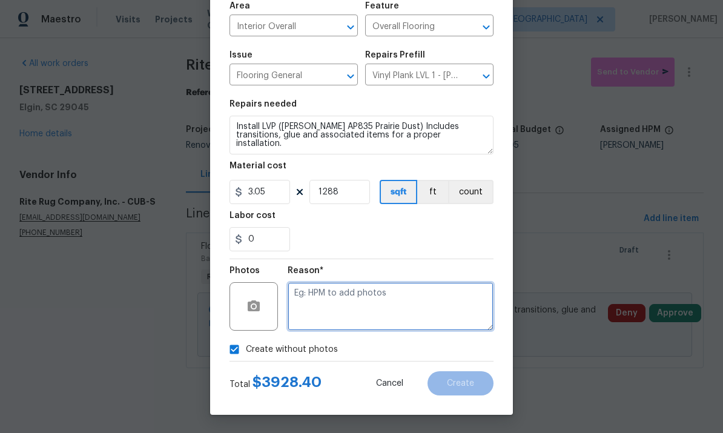
click at [429, 300] on textarea at bounding box center [390, 306] width 206 height 48
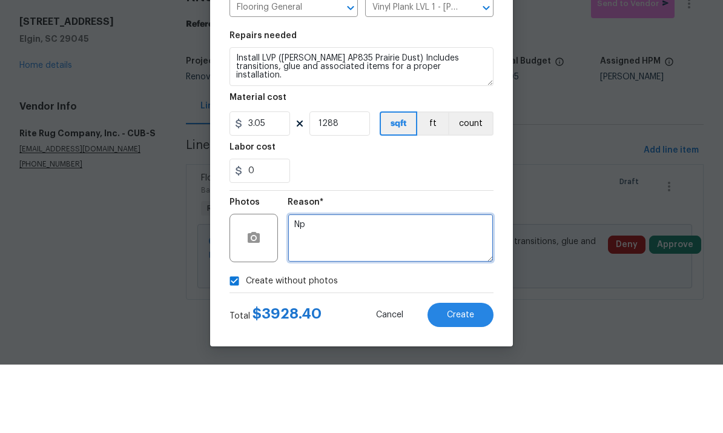
type textarea "Np"
click at [474, 371] on button "Create" at bounding box center [460, 383] width 66 height 24
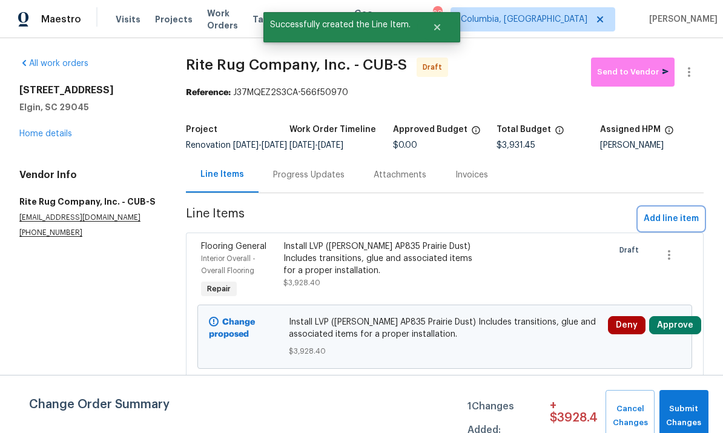
click at [671, 226] on span "Add line item" at bounding box center [670, 218] width 55 height 15
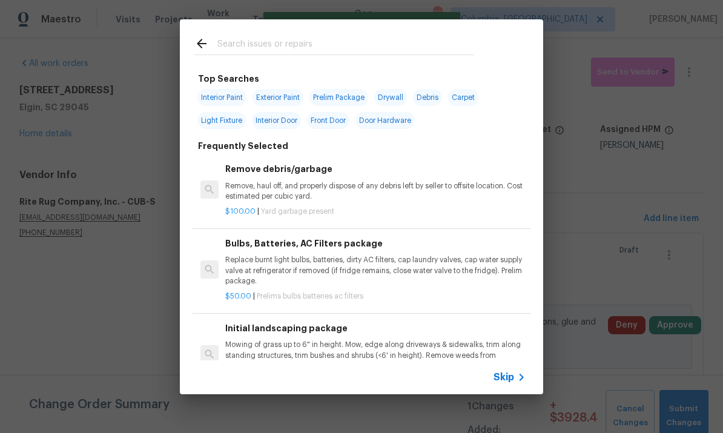
click at [301, 48] on input "text" at bounding box center [345, 45] width 257 height 18
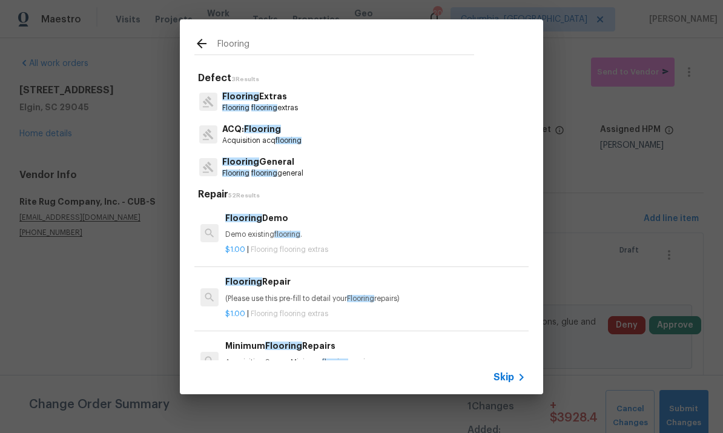
type input "Flooring"
click at [320, 175] on div "Flooring General Flooring flooring general" at bounding box center [361, 167] width 334 height 33
click at [330, 93] on div "Flooring Extras Flooring flooring extras" at bounding box center [361, 101] width 334 height 33
click at [288, 103] on p "Flooring flooring extras" at bounding box center [260, 108] width 76 height 10
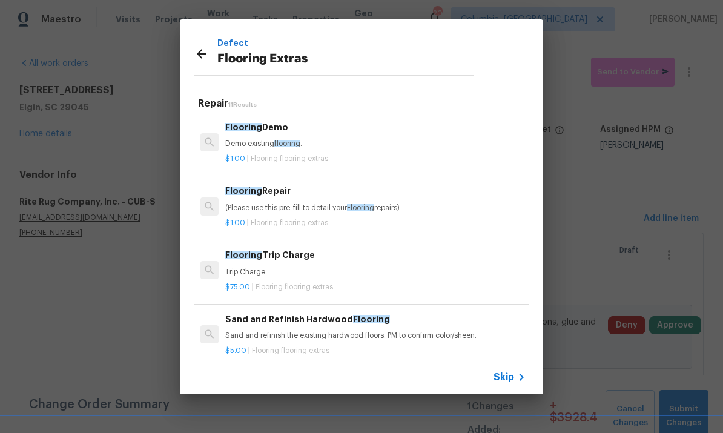
click at [292, 146] on span "flooring" at bounding box center [287, 143] width 26 height 7
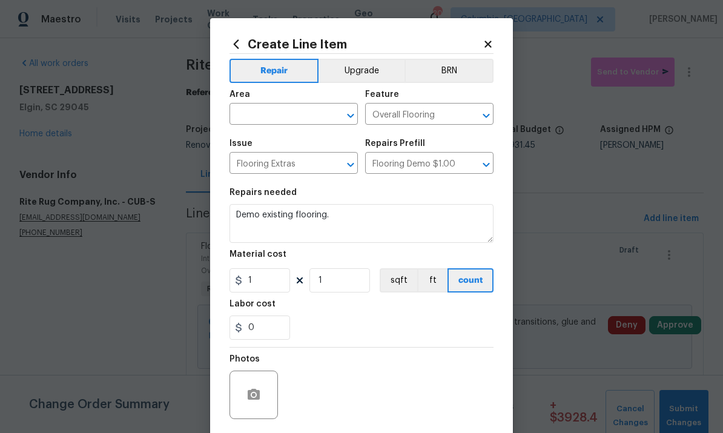
click at [289, 113] on input "text" at bounding box center [276, 115] width 94 height 19
click at [318, 164] on li "Interior Overall" at bounding box center [293, 163] width 128 height 20
type input "Interior Overall"
click at [267, 286] on input "1" at bounding box center [259, 280] width 61 height 24
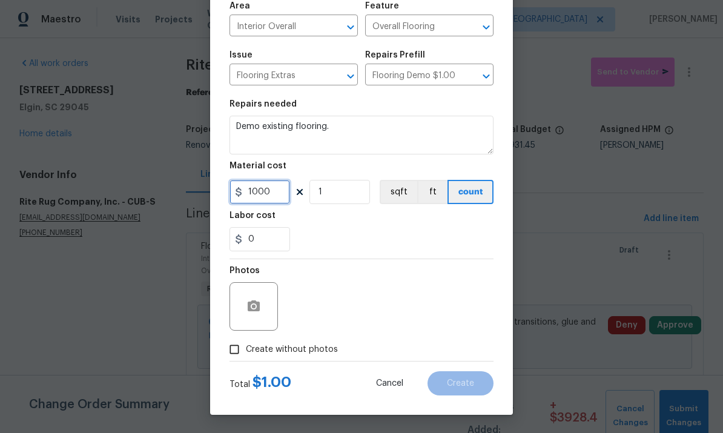
type input "1000"
click at [238, 348] on input "Create without photos" at bounding box center [234, 349] width 23 height 23
checkbox input "true"
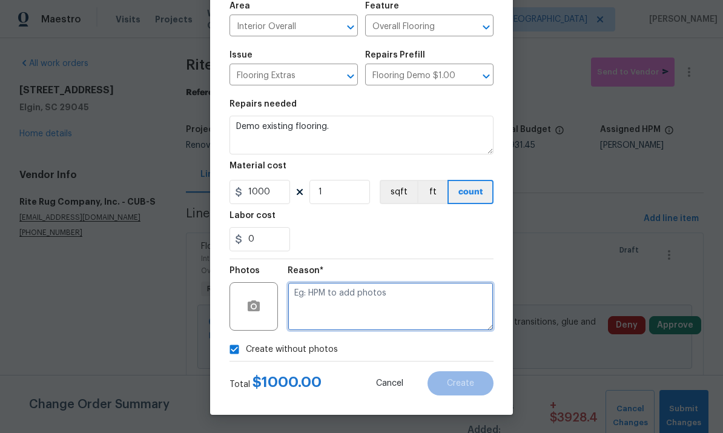
click at [382, 301] on textarea at bounding box center [390, 306] width 206 height 48
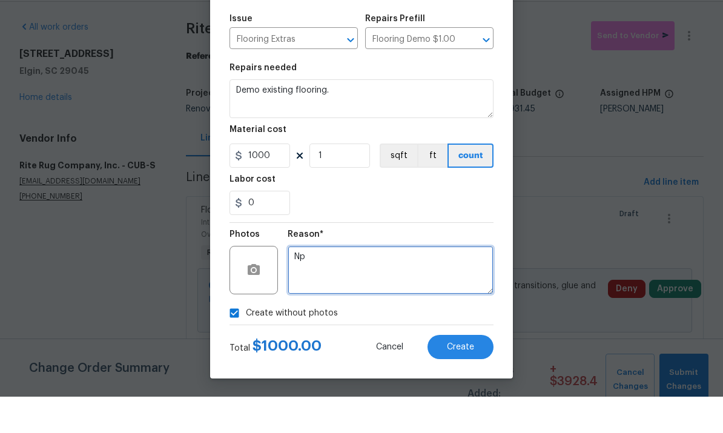
type textarea "Np"
click at [470, 371] on button "Create" at bounding box center [460, 383] width 66 height 24
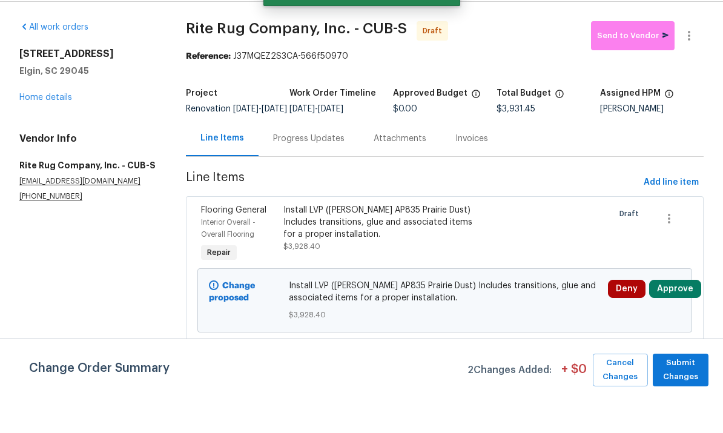
scroll to position [0, 0]
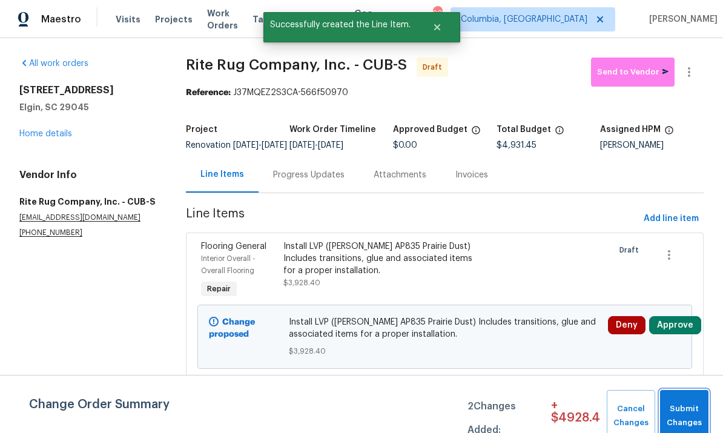
click at [683, 418] on span "Submit Changes" at bounding box center [684, 416] width 36 height 28
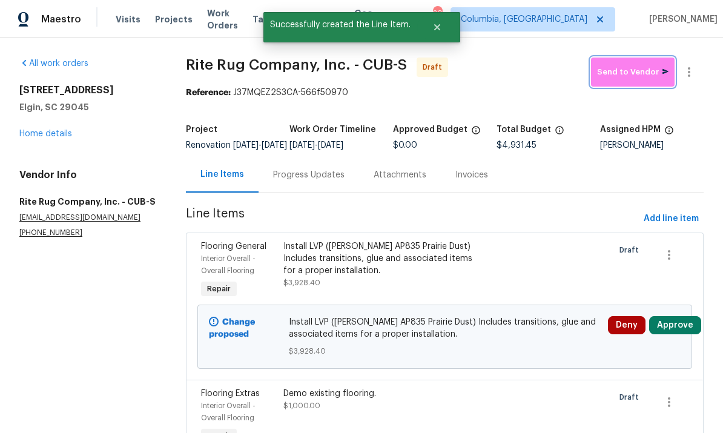
click at [640, 70] on span "Send to Vendor" at bounding box center [632, 72] width 71 height 14
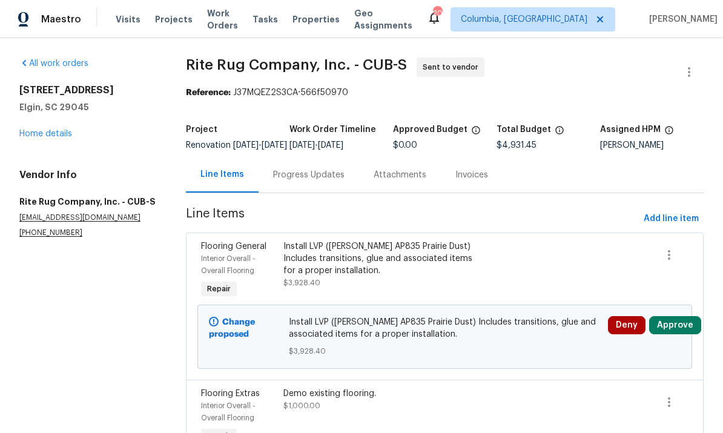
click at [310, 191] on div "Progress Updates" at bounding box center [308, 175] width 100 height 36
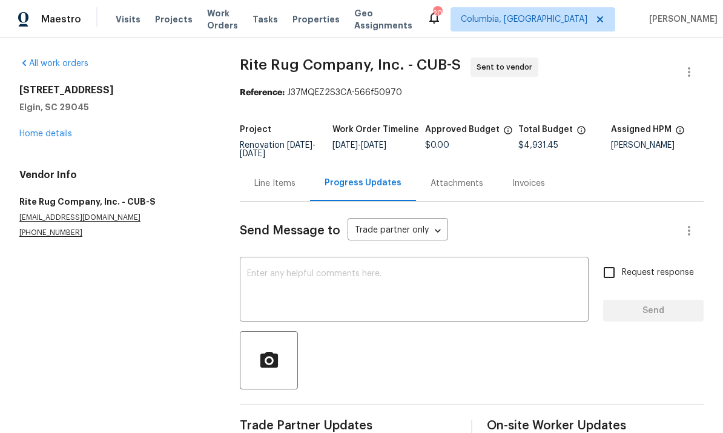
click at [350, 287] on textarea at bounding box center [414, 290] width 334 height 42
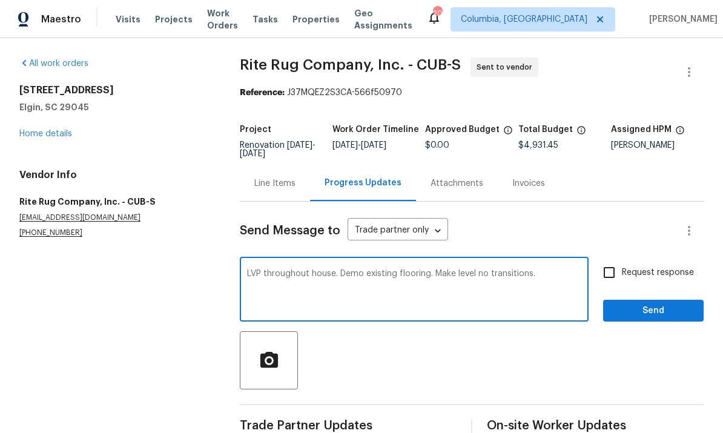
type textarea "LVP throughout house. Demo existing flooring. Make level no transitions."
click at [647, 310] on span "Send" at bounding box center [652, 310] width 81 height 15
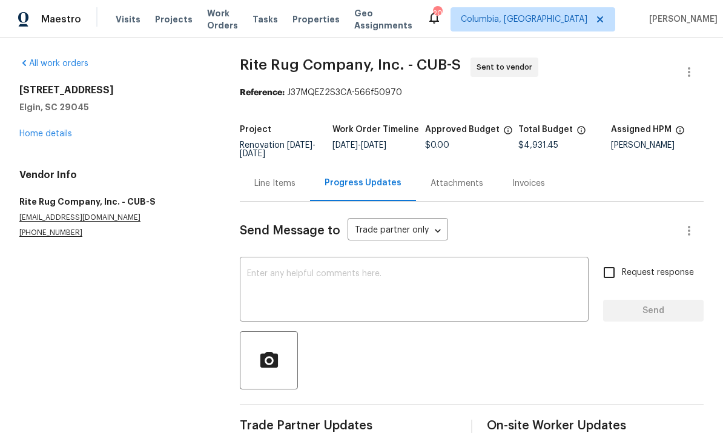
click at [282, 183] on div "Line Items" at bounding box center [274, 183] width 41 height 12
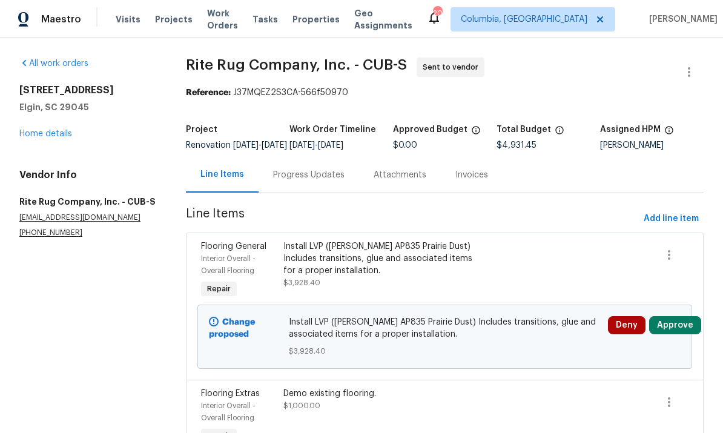
click at [57, 133] on link "Home details" at bounding box center [45, 134] width 53 height 8
